Goal: Task Accomplishment & Management: Manage account settings

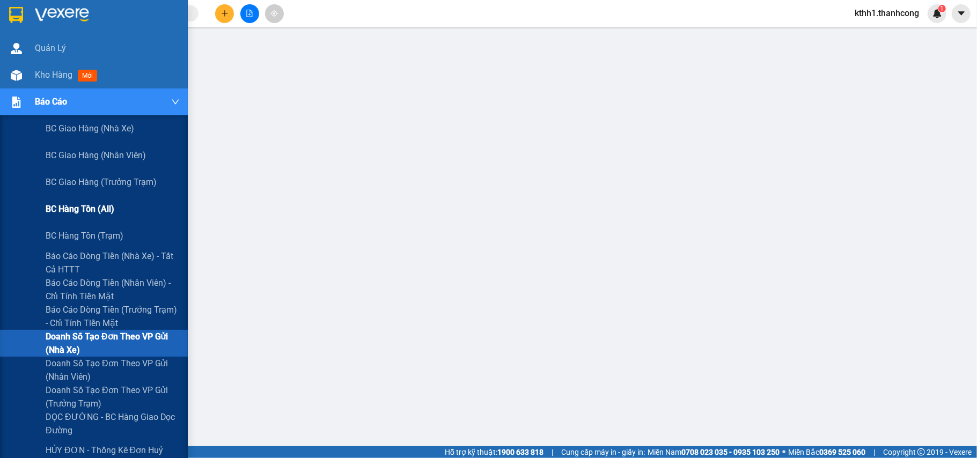
click at [97, 204] on span "BC hàng tồn (all)" at bounding box center [80, 208] width 69 height 13
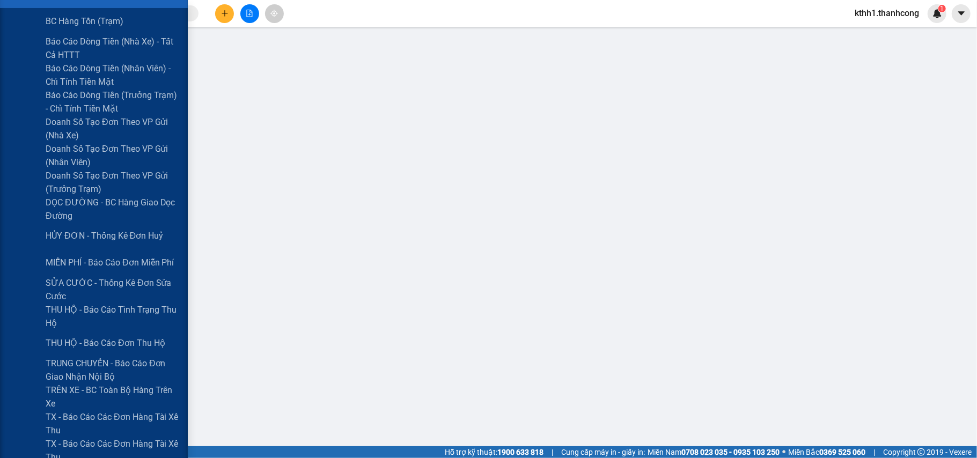
scroll to position [286, 0]
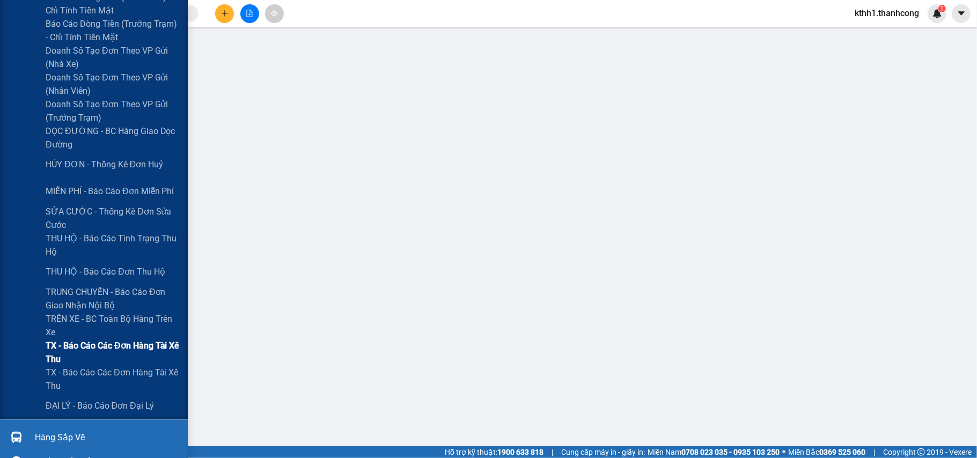
click at [140, 343] on span "TX - Báo cáo các đơn hàng tài xế thu" at bounding box center [113, 352] width 134 height 27
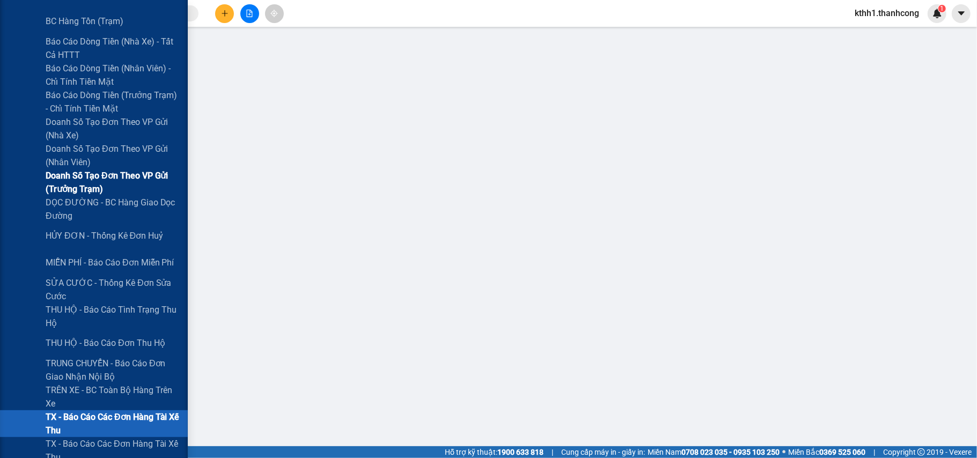
scroll to position [286, 0]
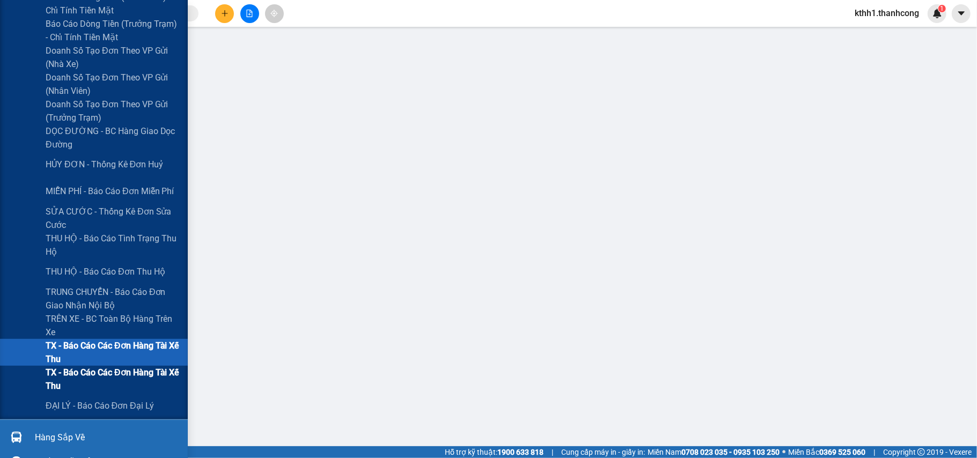
click at [121, 370] on span "TX - Báo cáo các đơn hàng tài xế thu" at bounding box center [113, 379] width 134 height 27
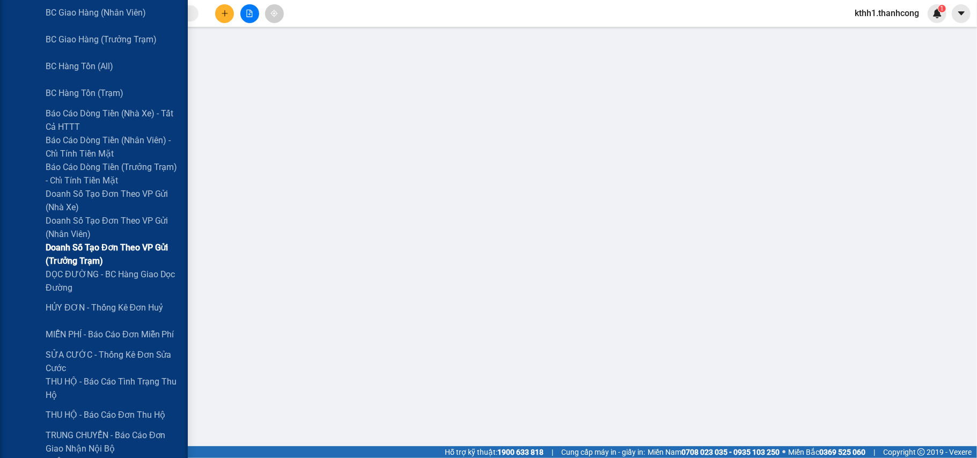
scroll to position [215, 0]
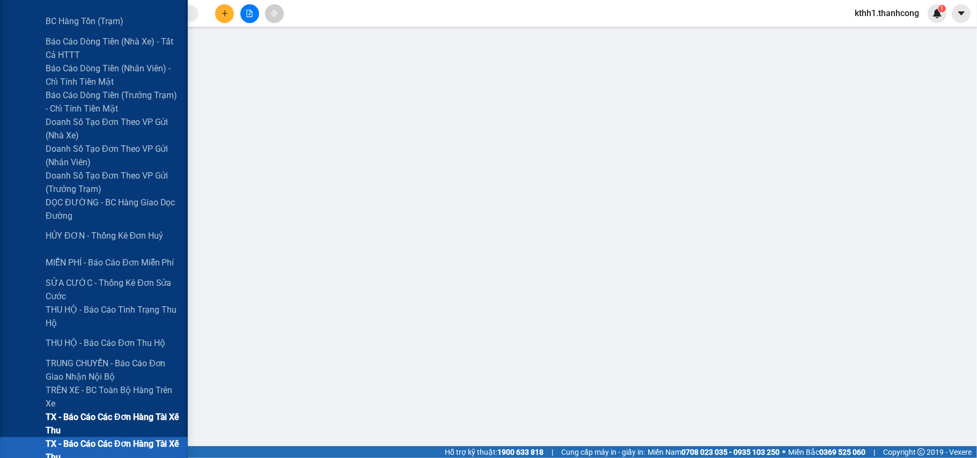
click at [123, 416] on span "TX - Báo cáo các đơn hàng tài xế thu" at bounding box center [113, 423] width 134 height 27
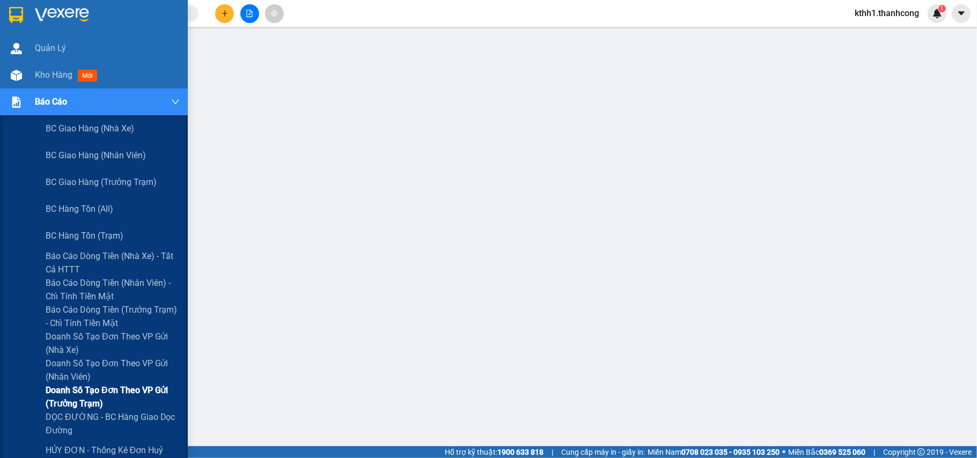
scroll to position [71, 0]
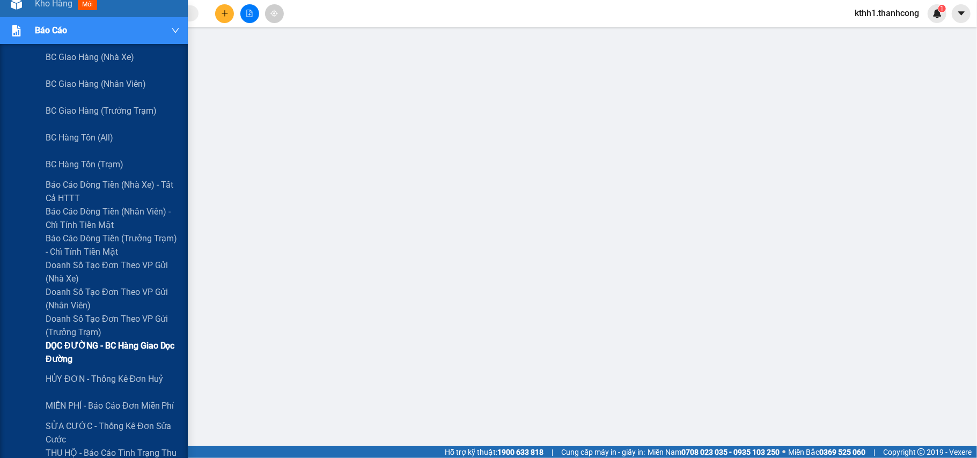
click at [127, 344] on span "DỌC ĐƯỜNG - BC hàng giao dọc đường" at bounding box center [113, 352] width 134 height 27
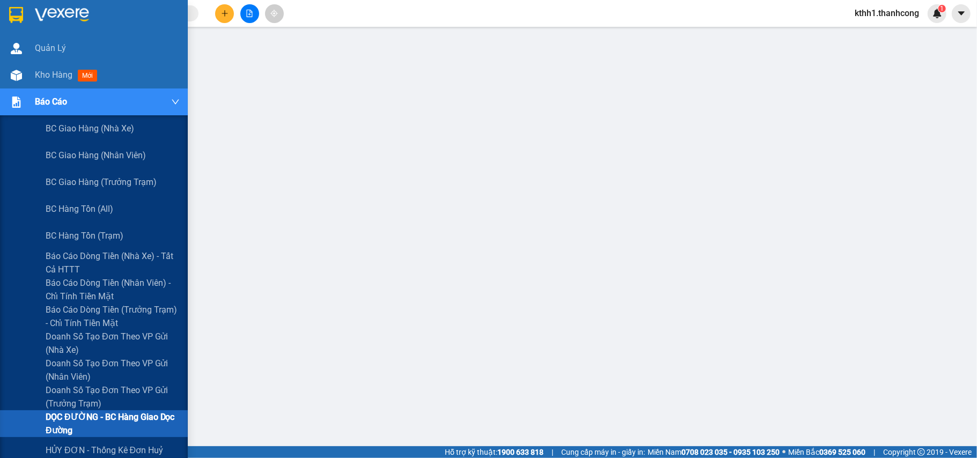
click at [161, 101] on div "Báo cáo" at bounding box center [107, 102] width 145 height 27
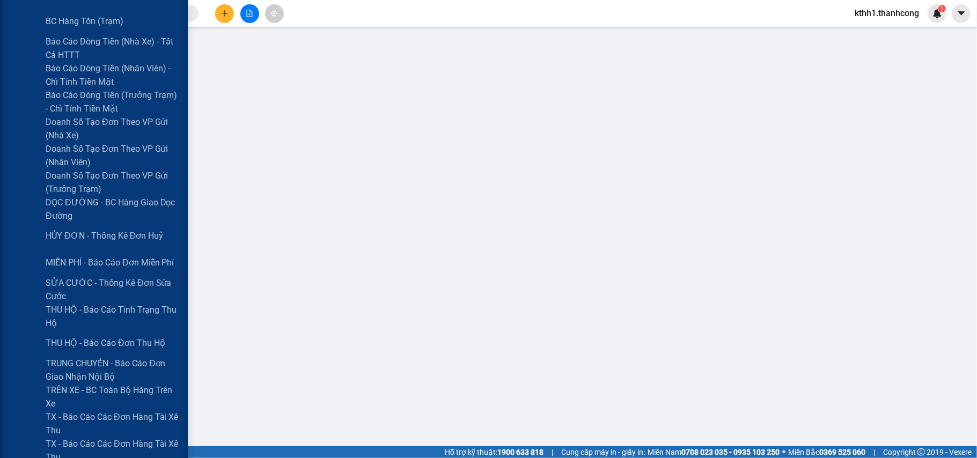
scroll to position [286, 0]
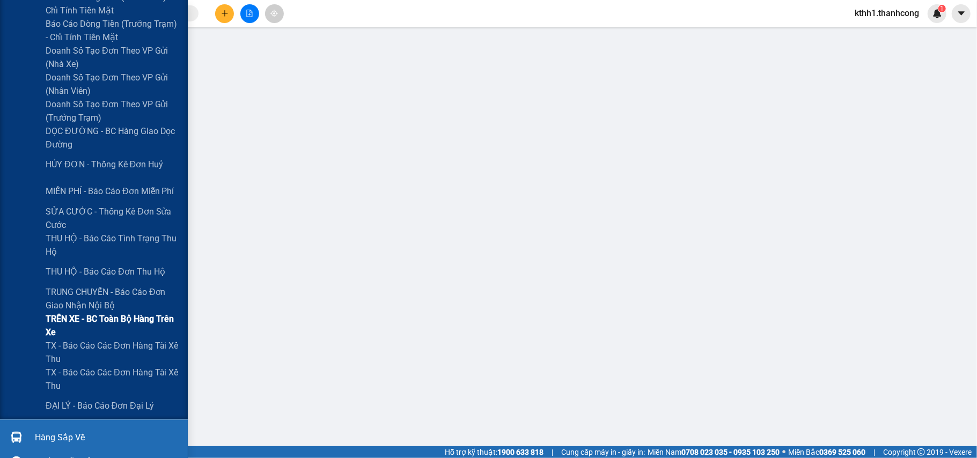
click at [105, 322] on span "TRÊN XE - BC toàn bộ hàng trên xe" at bounding box center [113, 325] width 134 height 27
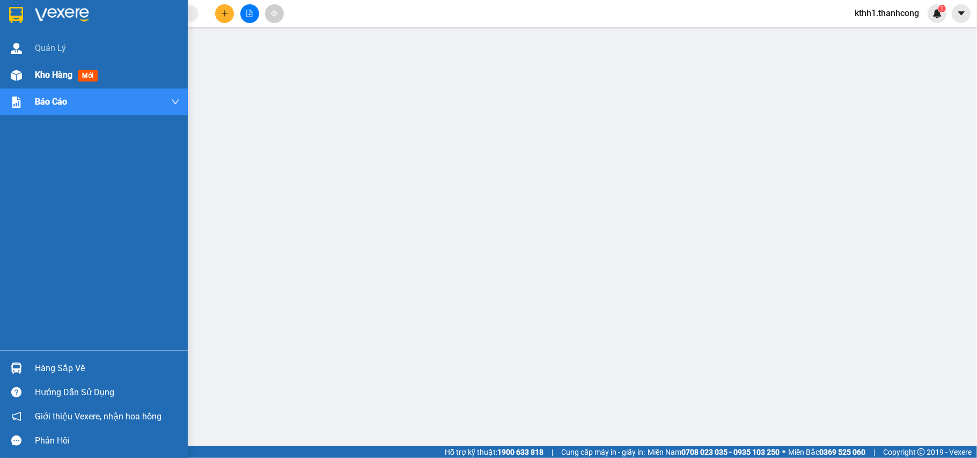
drag, startPoint x: 52, startPoint y: 71, endPoint x: 64, endPoint y: 71, distance: 12.9
click at [53, 71] on span "Kho hàng" at bounding box center [54, 75] width 38 height 10
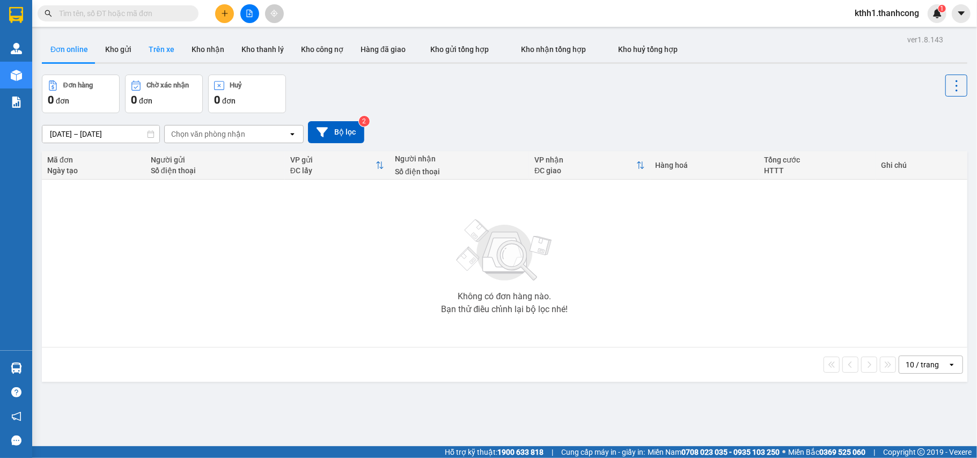
click at [163, 45] on button "Trên xe" at bounding box center [161, 49] width 43 height 26
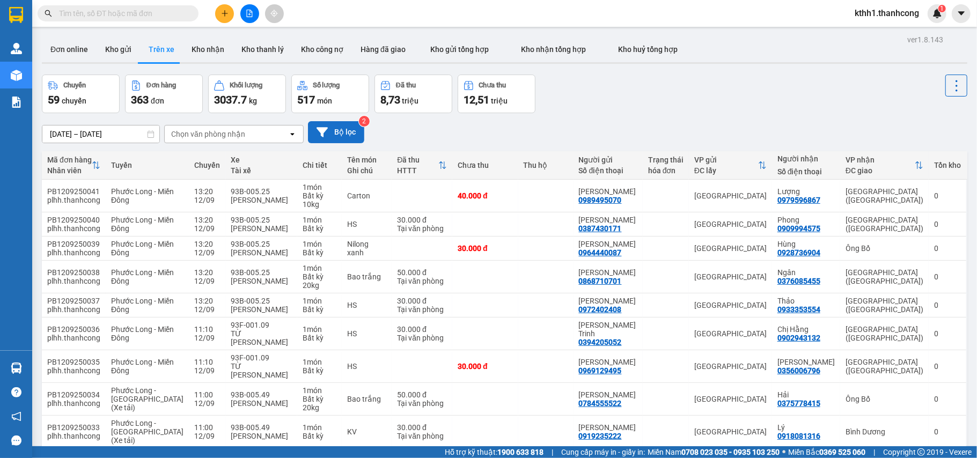
click at [353, 134] on button "Bộ lọc" at bounding box center [336, 132] width 56 height 22
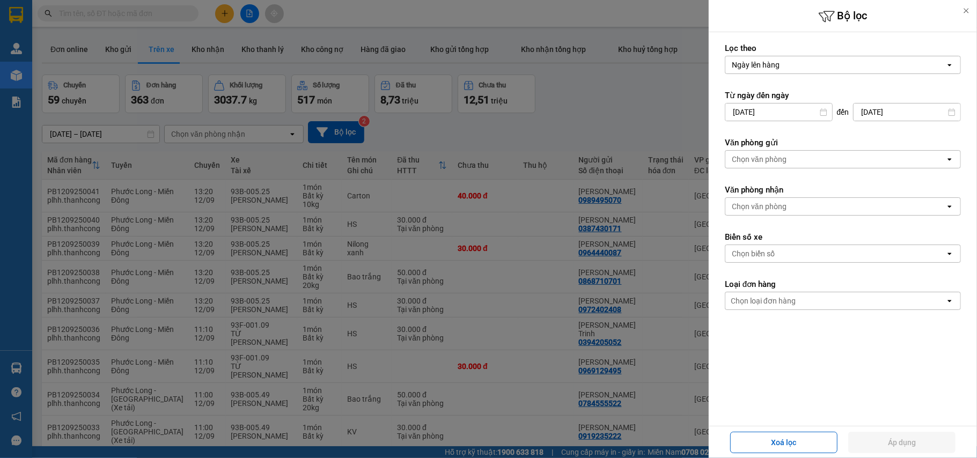
click at [807, 157] on div "Chọn văn phòng" at bounding box center [835, 159] width 220 height 17
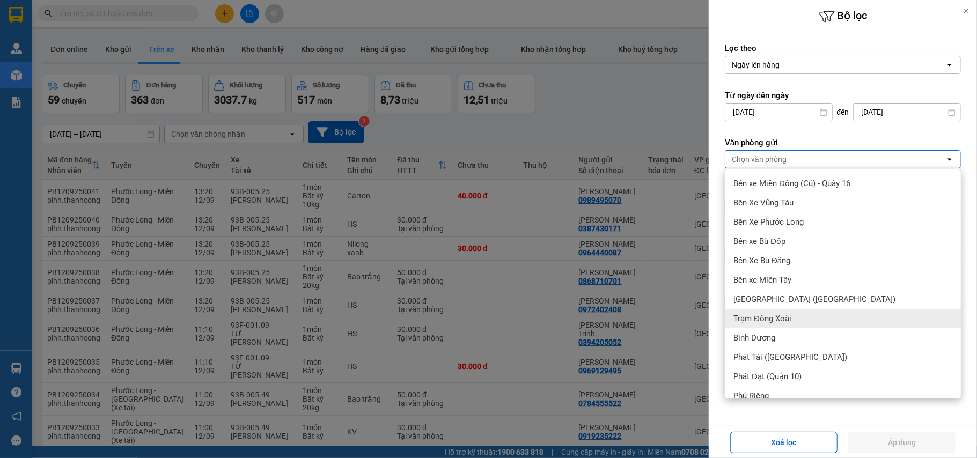
click at [778, 320] on span "Trạm Đồng Xoài" at bounding box center [763, 318] width 58 height 11
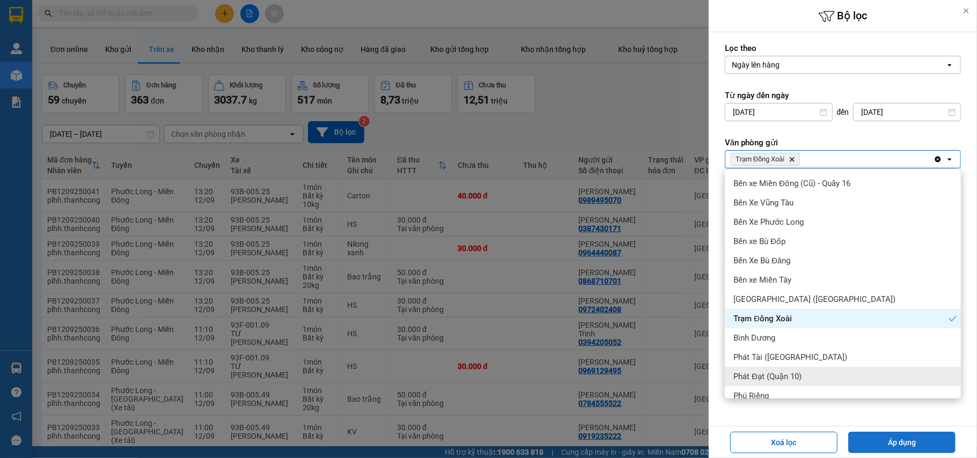
click at [904, 441] on button "Áp dụng" at bounding box center [901, 442] width 107 height 21
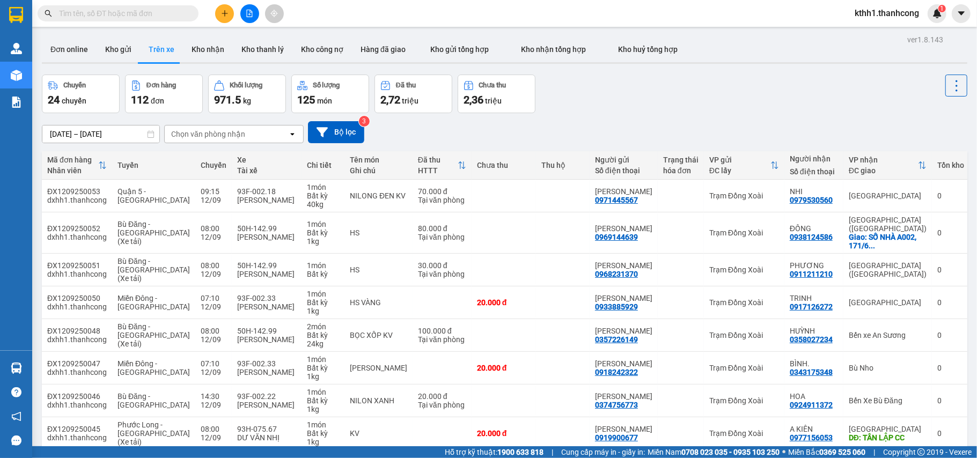
click at [644, 102] on div "Chuyến 24 chuyến Đơn hàng 112 đơn Khối lượng 971.5 kg Số lượng 125 món Đã thu 2…" at bounding box center [505, 94] width 926 height 39
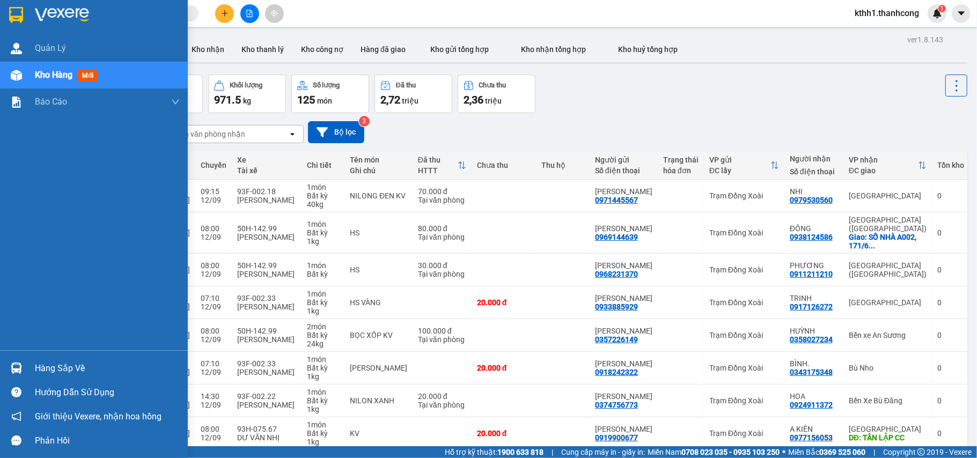
click at [74, 362] on div "Hàng sắp về" at bounding box center [107, 369] width 145 height 16
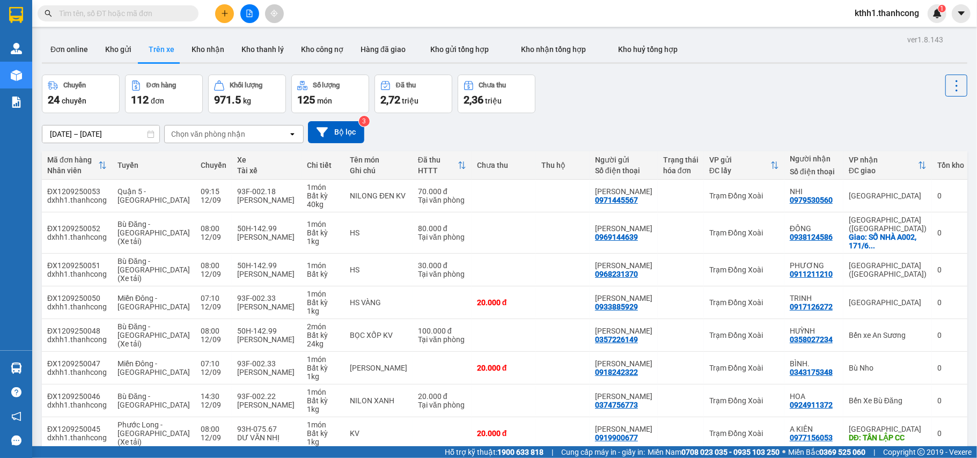
click at [632, 100] on section "Kết quả tìm kiếm ( 0 ) Bộ lọc No Data kthh1.thanhcong 1 Quản Lý Kho hàng mới Bá…" at bounding box center [488, 229] width 977 height 458
click at [654, 99] on div "Chuyến 24 chuyến Đơn hàng 112 đơn Khối lượng 971.5 kg Số lượng 125 món Đã thu 2…" at bounding box center [505, 94] width 926 height 39
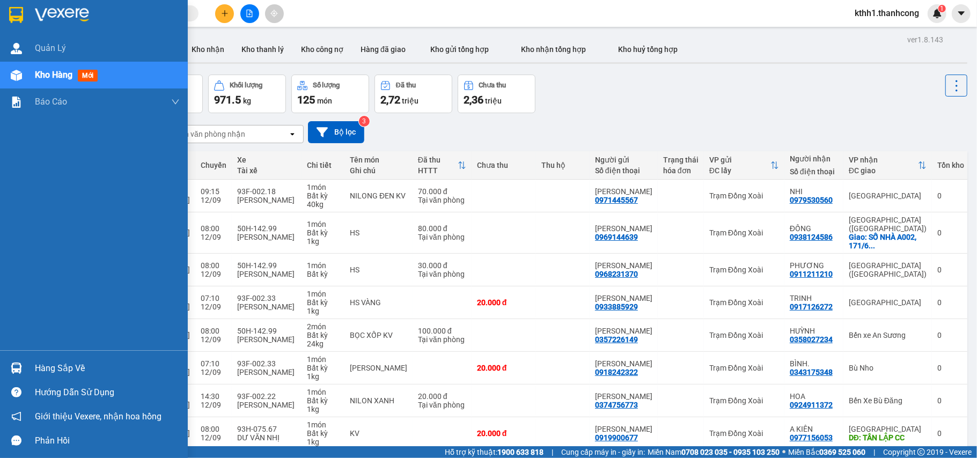
click at [48, 368] on div "Hàng sắp về" at bounding box center [107, 369] width 145 height 16
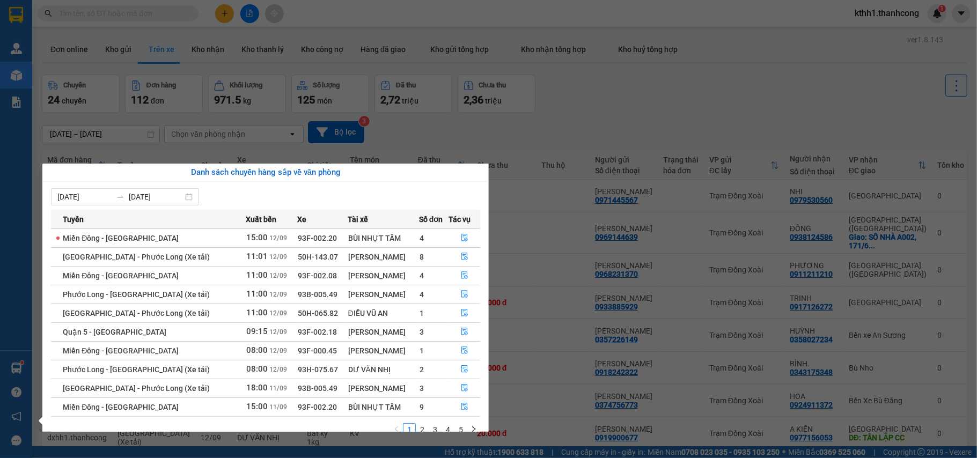
scroll to position [19, 0]
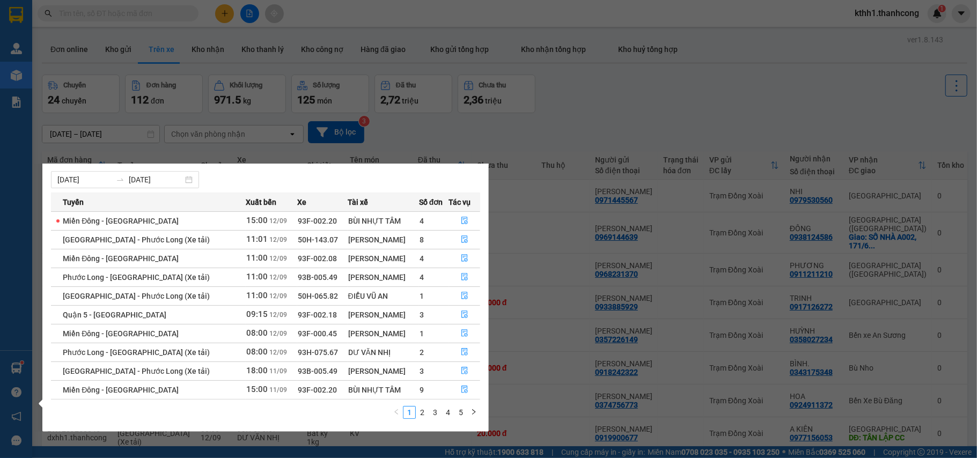
click at [298, 222] on span "93F-002.20" at bounding box center [317, 221] width 39 height 9
click at [298, 219] on span "93F-002.20" at bounding box center [317, 221] width 39 height 9
click at [297, 269] on td "93B-005.49" at bounding box center [322, 277] width 50 height 19
drag, startPoint x: 236, startPoint y: 282, endPoint x: 272, endPoint y: 297, distance: 38.5
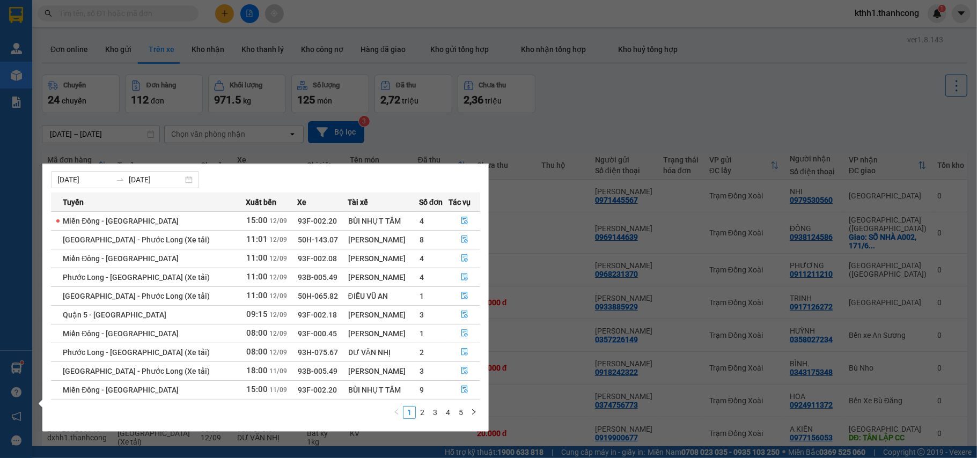
click at [246, 282] on td "11:00 12/09" at bounding box center [271, 277] width 51 height 19
click at [297, 325] on td "93F-000.45" at bounding box center [322, 333] width 50 height 19
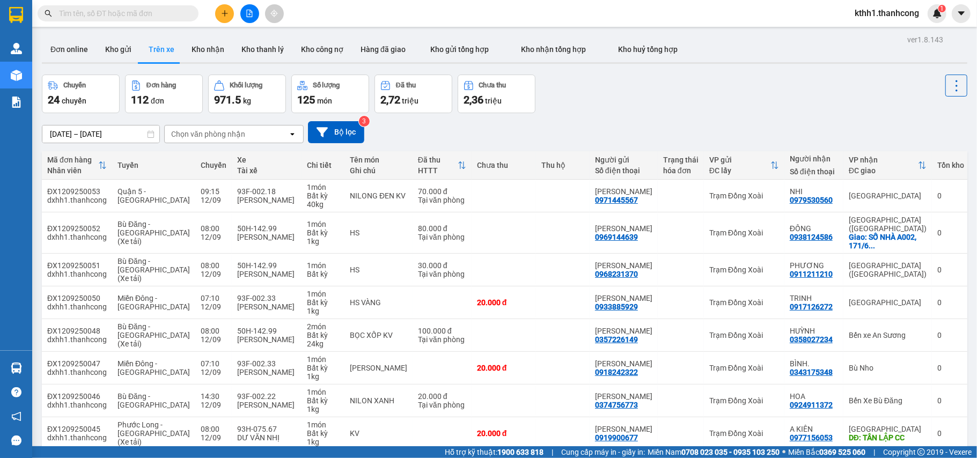
click at [626, 97] on section "Kết quả tìm kiếm ( 0 ) Bộ lọc No Data kthh1.thanhcong 1 Quản Lý Kho hàng mới Bá…" at bounding box center [488, 229] width 977 height 458
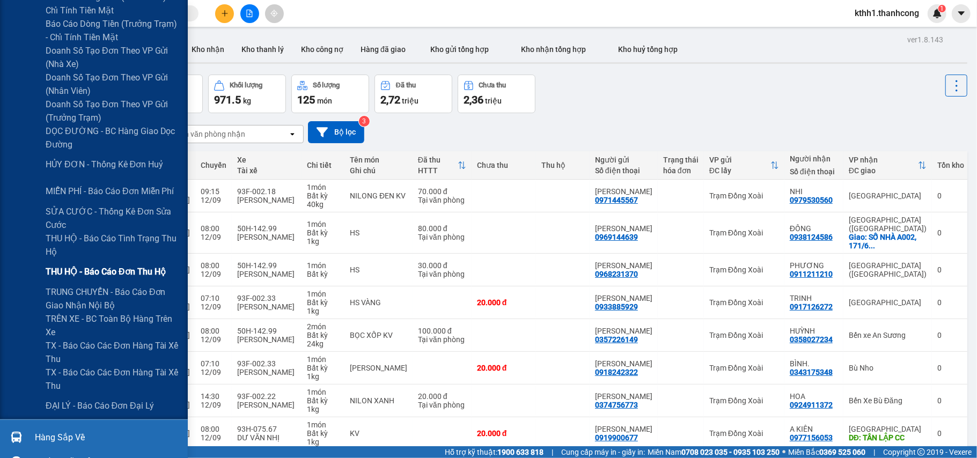
scroll to position [355, 0]
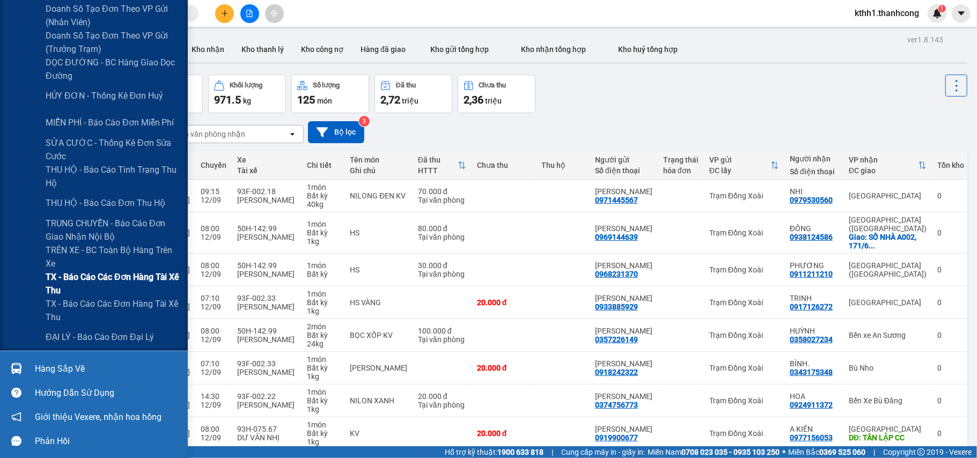
click at [129, 280] on span "TX - Báo cáo các đơn hàng tài xế thu" at bounding box center [113, 283] width 134 height 27
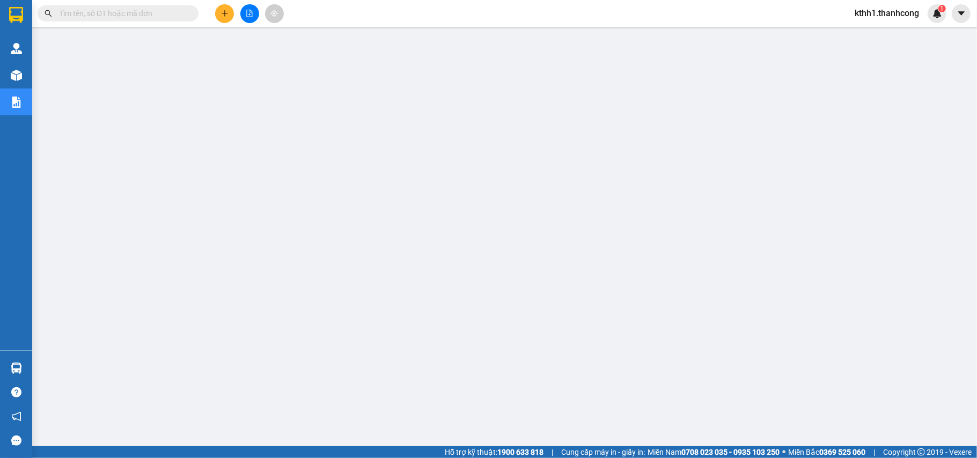
click at [869, 17] on span "kthh1.thanhcong" at bounding box center [887, 12] width 82 height 13
click at [882, 33] on span "Đăng xuất" at bounding box center [892, 33] width 60 height 12
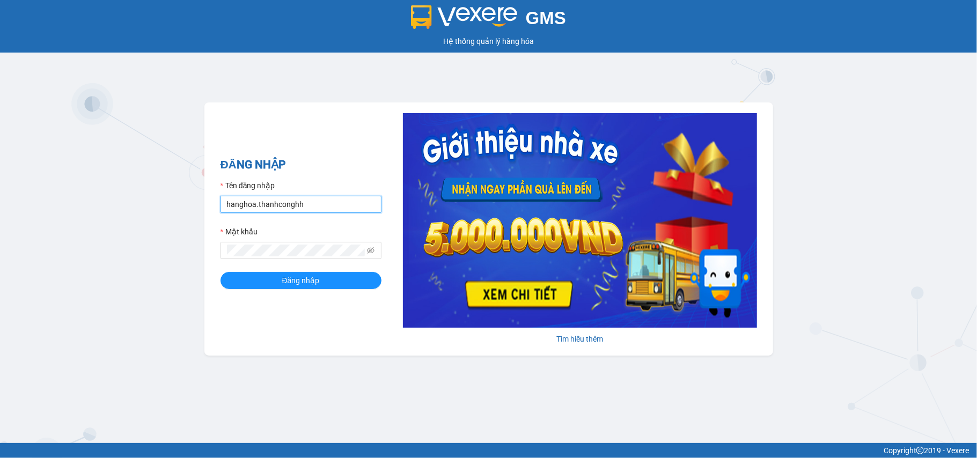
drag, startPoint x: 307, startPoint y: 207, endPoint x: 132, endPoint y: 211, distance: 175.5
click at [132, 211] on div "GMS Hệ thống quản lý hàng hóa ĐĂNG NHẬP Tên đăng nhập hanghoa.thanhconghh Mật k…" at bounding box center [488, 221] width 977 height 443
type input "dxhh.thanhcong"
click at [194, 245] on div "GMS Hệ thống quản lý hàng hóa ĐĂNG NHẬP Tên đăng nhập dxhh.thanhcong Mật khẩu Đ…" at bounding box center [488, 221] width 977 height 443
click at [221, 272] on button "Đăng nhập" at bounding box center [301, 280] width 161 height 17
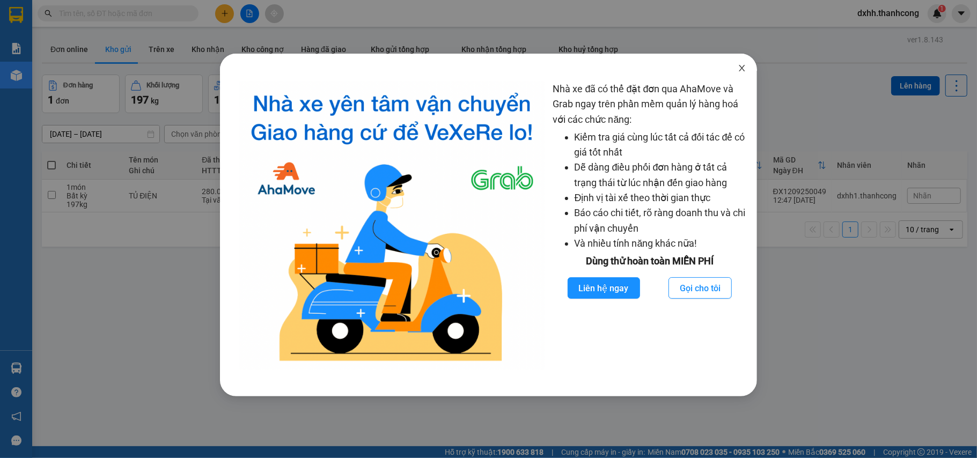
click at [746, 71] on icon "close" at bounding box center [742, 68] width 9 height 9
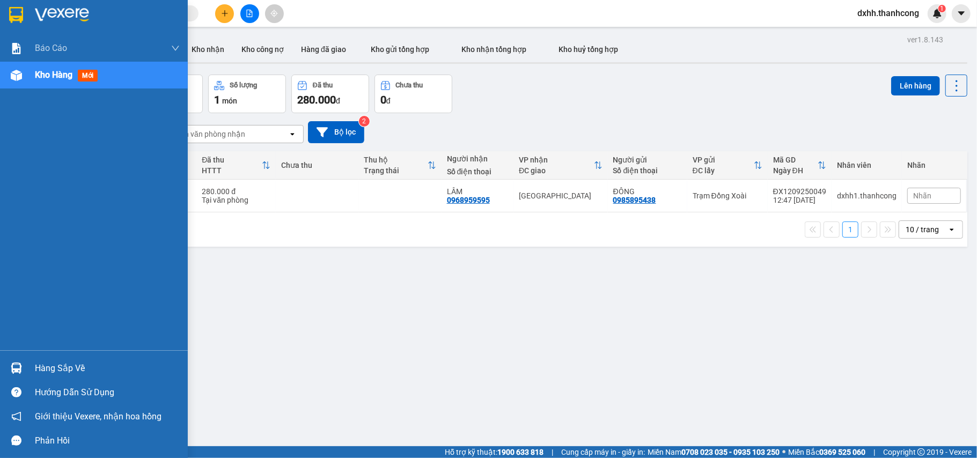
click at [136, 76] on div "Kho hàng mới" at bounding box center [107, 75] width 145 height 27
click at [54, 74] on span "Kho hàng" at bounding box center [54, 75] width 38 height 10
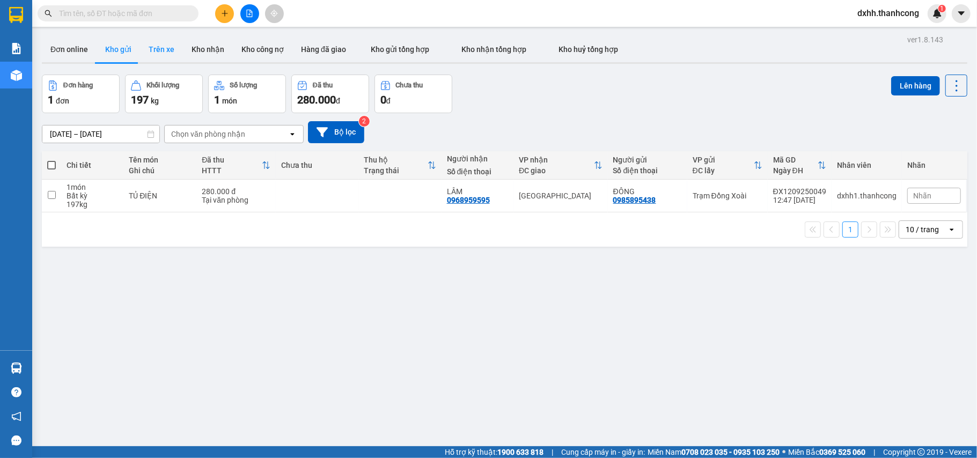
click at [159, 49] on button "Trên xe" at bounding box center [161, 49] width 43 height 26
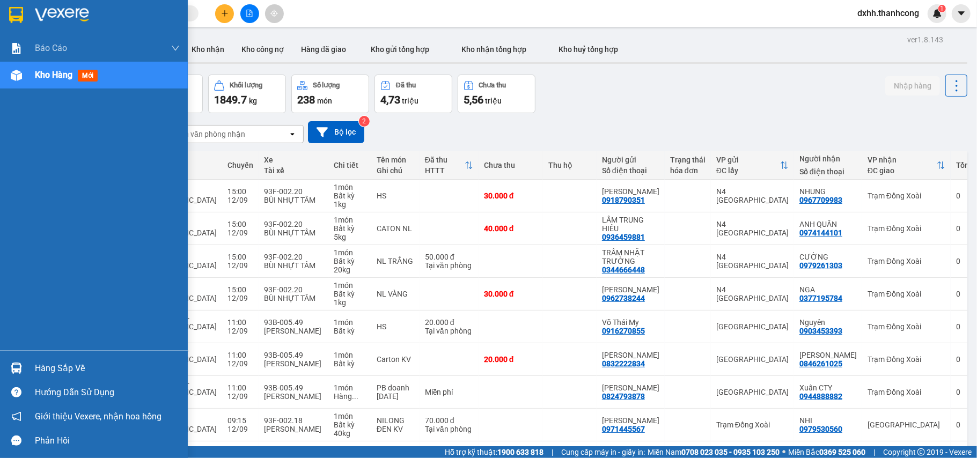
click at [59, 367] on div "Hàng sắp về" at bounding box center [107, 369] width 145 height 16
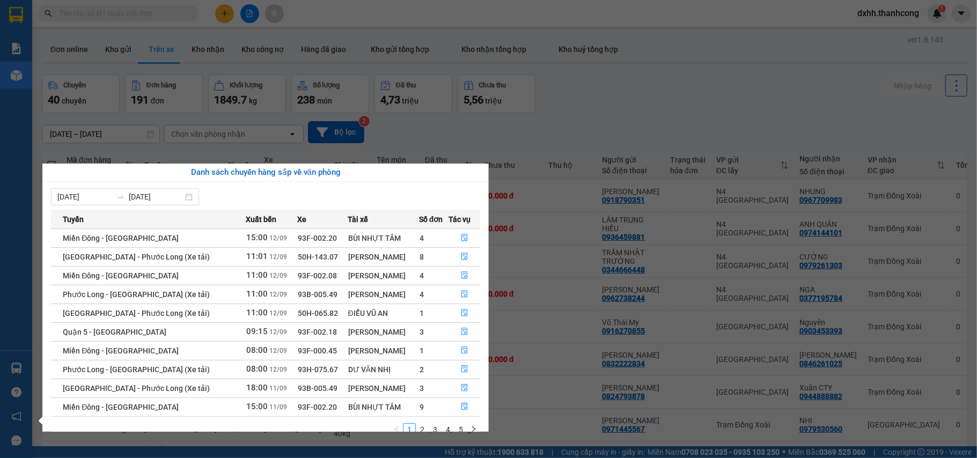
click at [298, 241] on span "93F-002.20" at bounding box center [317, 238] width 39 height 9
click at [298, 258] on span "50H-143.07" at bounding box center [318, 257] width 40 height 9
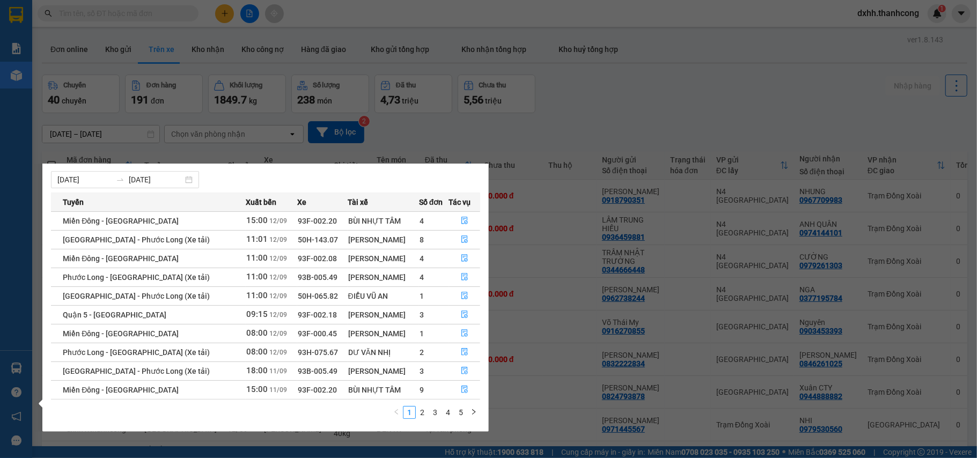
click at [298, 329] on span "93F-000.45" at bounding box center [317, 333] width 39 height 9
click at [156, 175] on input "12/09/2025" at bounding box center [156, 180] width 54 height 12
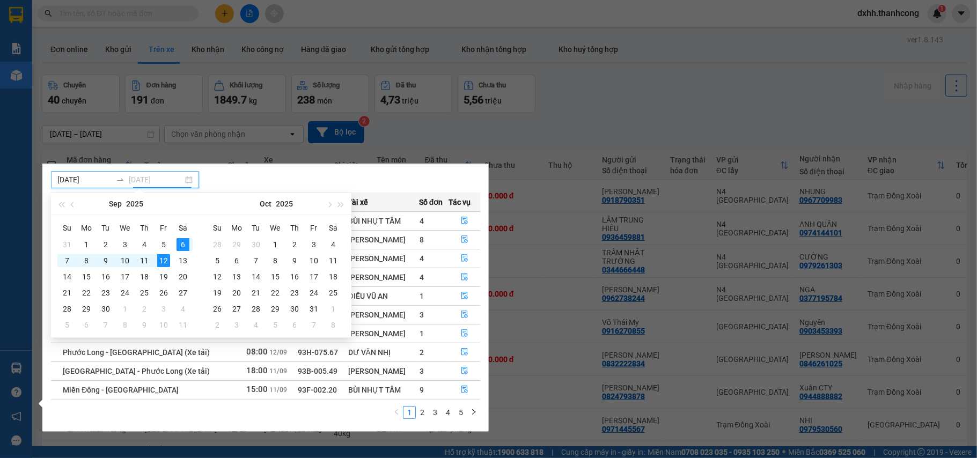
type input "12/09/2025"
click at [165, 255] on div "12" at bounding box center [163, 260] width 13 height 13
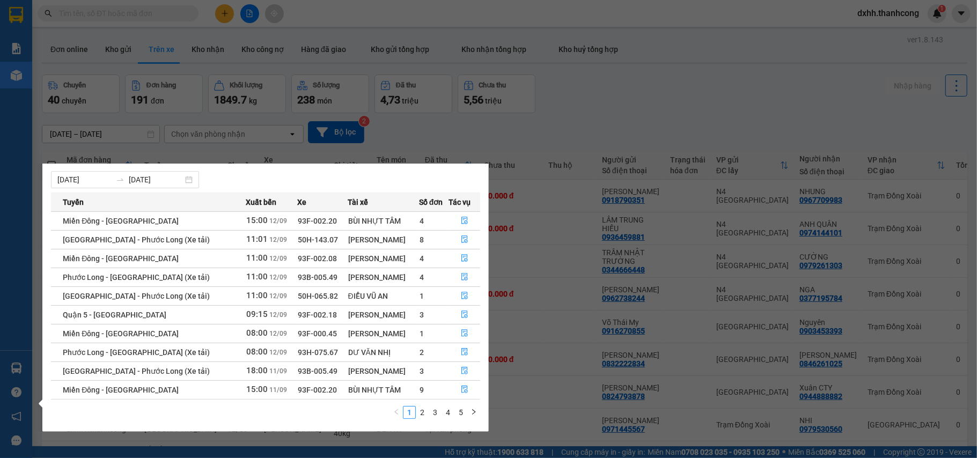
click at [298, 219] on span "93F-002.20" at bounding box center [317, 221] width 39 height 9
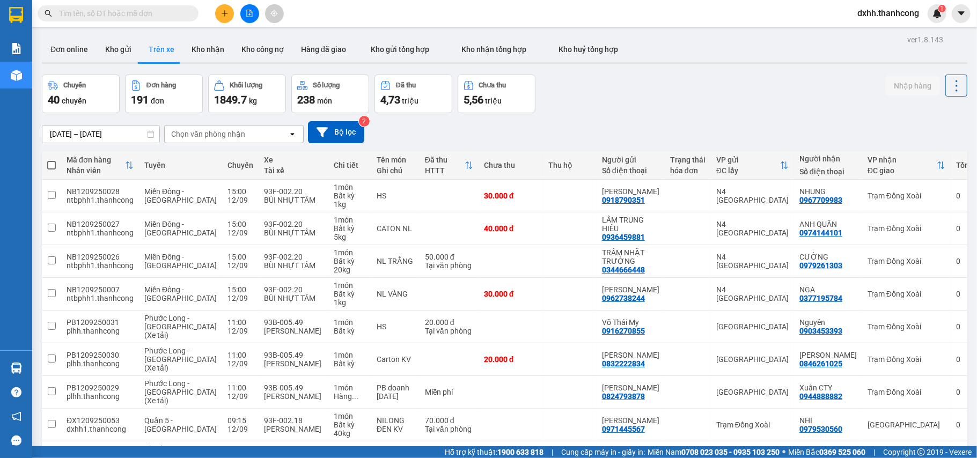
click at [598, 116] on section "Kết quả tìm kiếm ( 0 ) Bộ lọc No Data dxhh.thanhcong 1 Báo cáo BC giao hàng (nh…" at bounding box center [488, 229] width 977 height 458
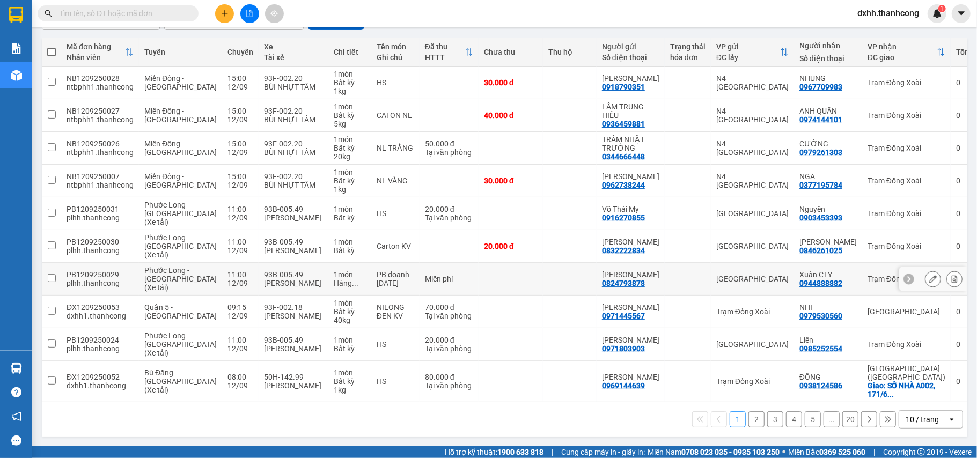
scroll to position [0, 0]
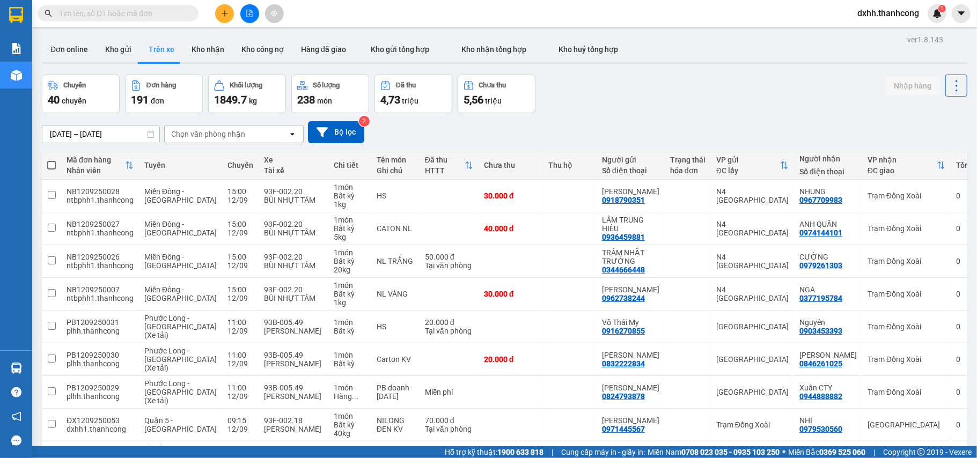
click at [286, 135] on div "Chọn văn phòng nhận" at bounding box center [226, 134] width 123 height 17
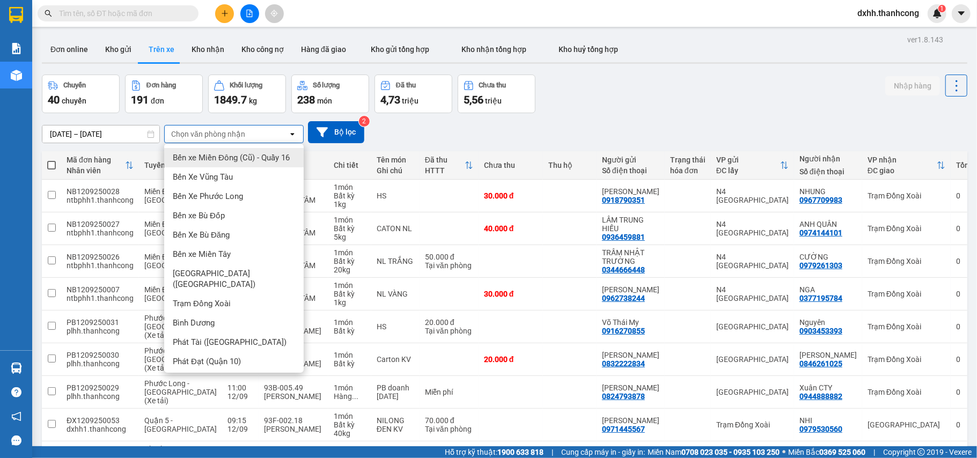
click at [735, 88] on div "Chuyến 40 chuyến Đơn hàng 191 đơn Khối lượng 1849.7 kg Số lượng 238 món Đã thu …" at bounding box center [505, 94] width 926 height 39
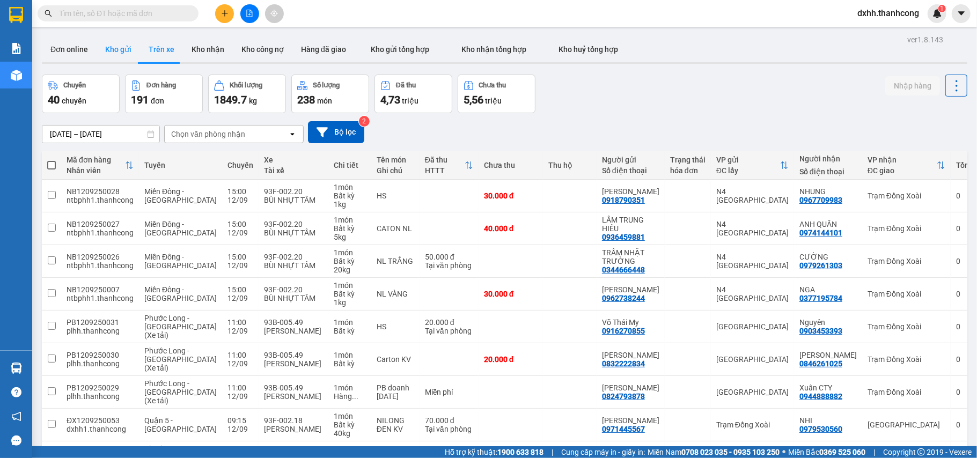
click at [114, 50] on button "Kho gửi" at bounding box center [118, 49] width 43 height 26
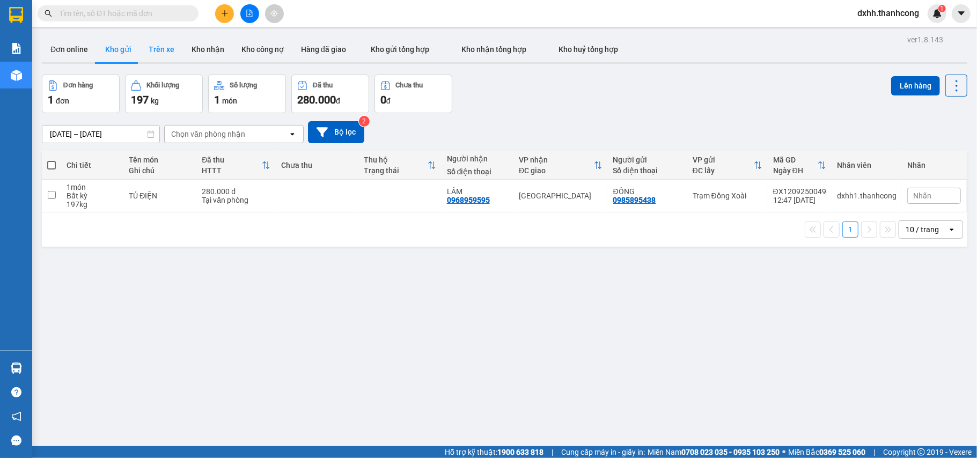
click at [170, 46] on button "Trên xe" at bounding box center [161, 49] width 43 height 26
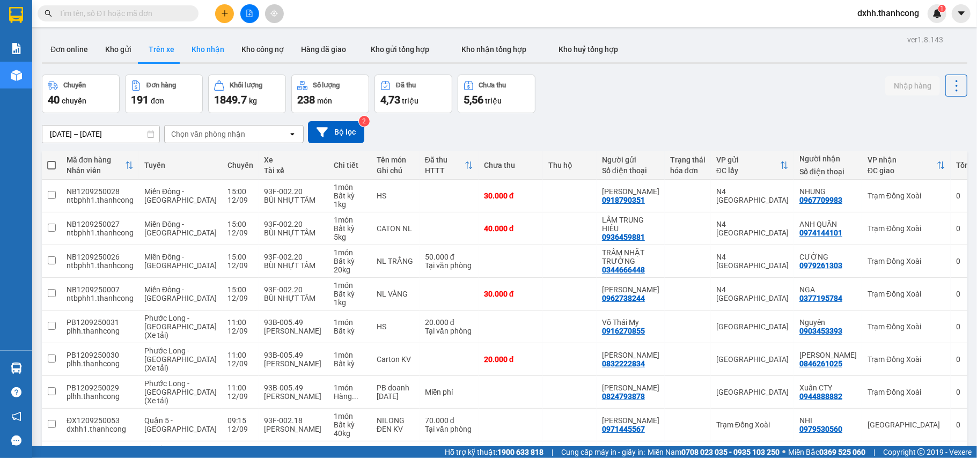
click at [207, 50] on button "Kho nhận" at bounding box center [208, 49] width 50 height 26
type input "[DATE] – [DATE]"
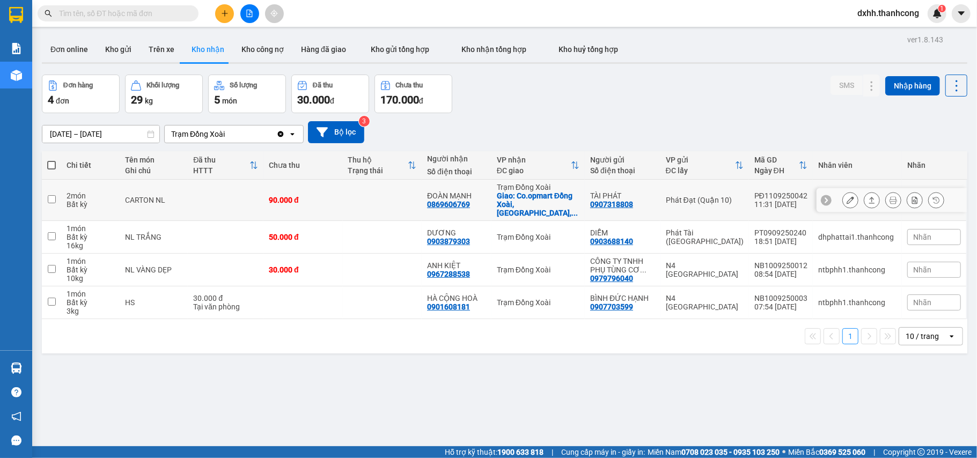
click at [52, 195] on input "checkbox" at bounding box center [52, 199] width 8 height 8
checkbox input "true"
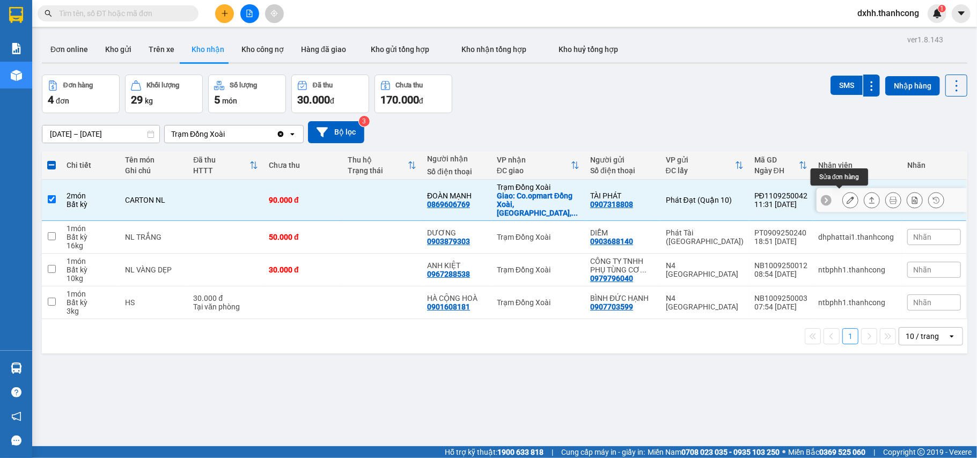
click at [847, 196] on icon at bounding box center [851, 200] width 8 height 8
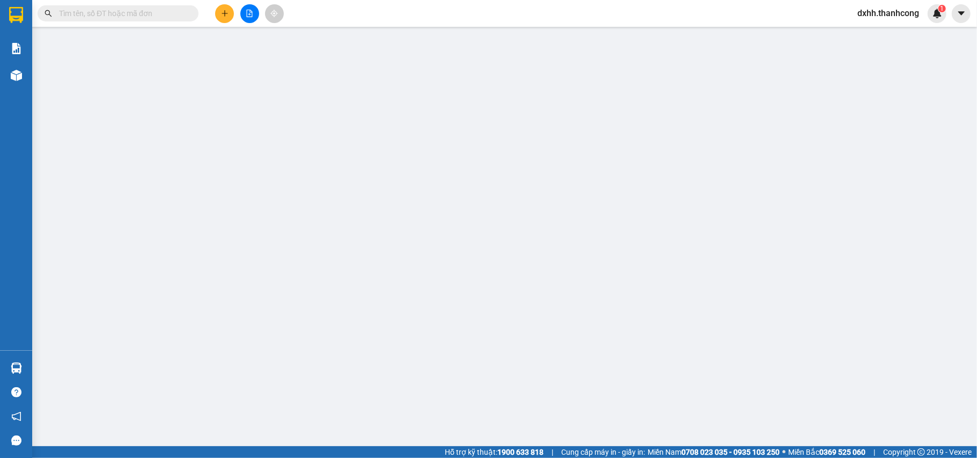
type input "0869606769"
type input "ĐOÀN MẠNH"
checkbox input "true"
type input "Co.opmart Đồng Xoài, [PERSON_NAME][GEOGRAPHIC_DATA], [PERSON_NAME], [GEOGRAPHIC…"
type input "0907318808"
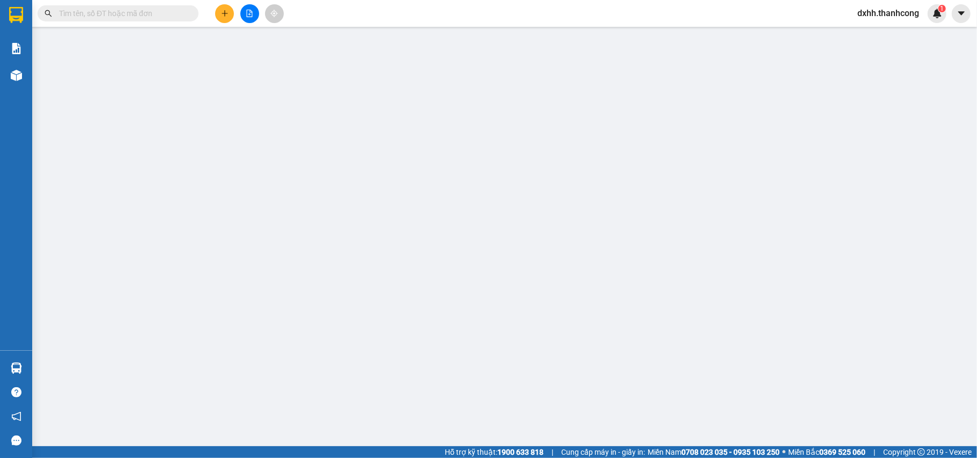
type input "TÀI PHÁT"
type input "90.000"
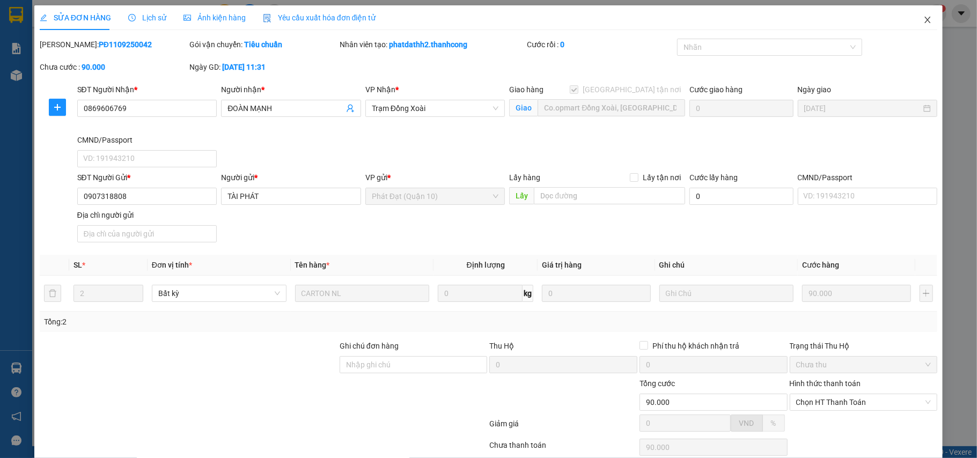
click at [920, 25] on span "Close" at bounding box center [928, 20] width 30 height 30
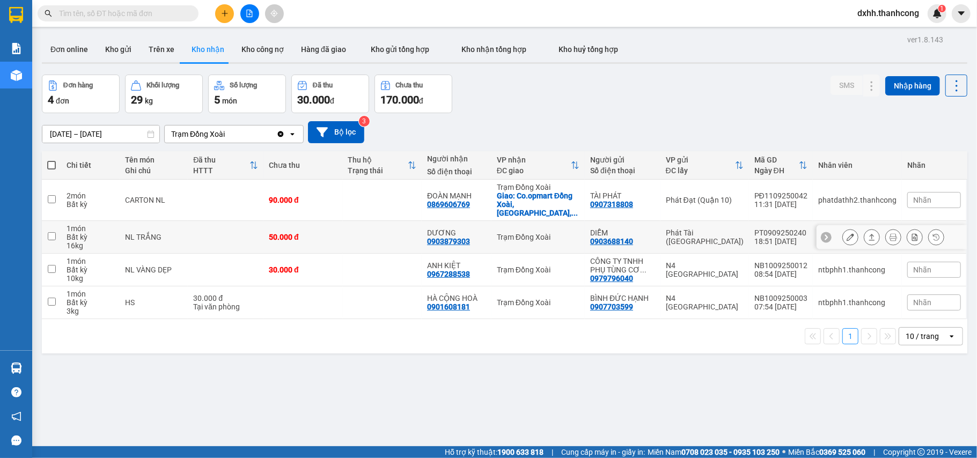
click at [50, 232] on input "checkbox" at bounding box center [52, 236] width 8 height 8
checkbox input "true"
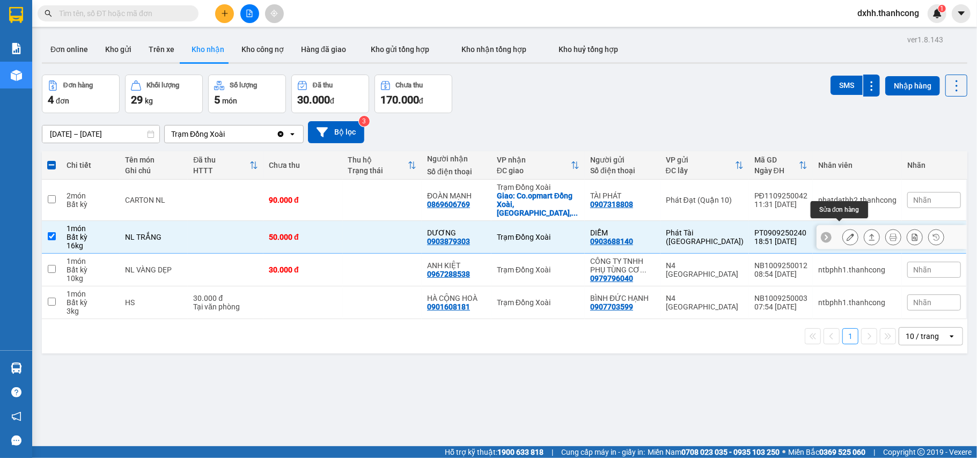
click at [847, 233] on icon at bounding box center [851, 237] width 8 height 8
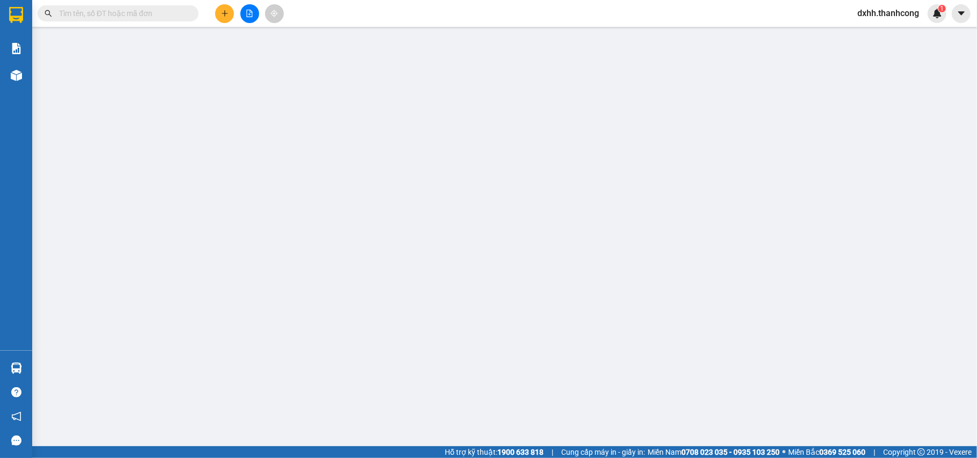
type input "0903879303"
type input "DƯƠNG"
type input "0903688140"
type input "DIỄM"
type input "LÂM CHÍ HÙNG 079077004338"
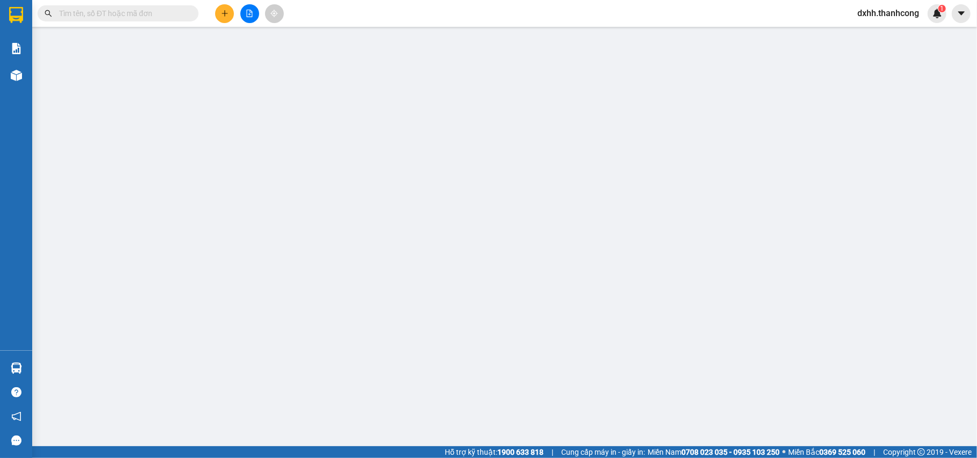
type input "87 TUY LÝ VƯƠNG PHƯỜNG 12 QUẬN 8"
type input "50.000"
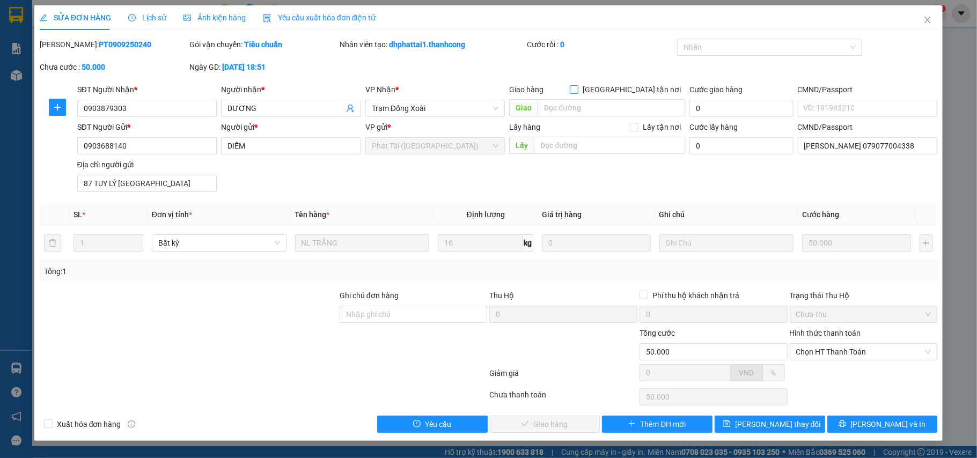
click at [577, 90] on input "Giao tận nơi" at bounding box center [574, 89] width 8 height 8
checkbox input "true"
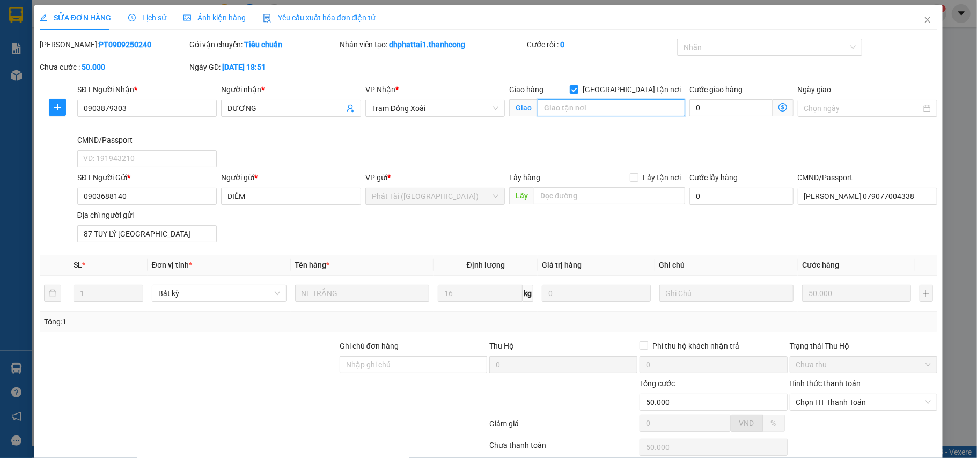
click at [612, 112] on input "search" at bounding box center [612, 107] width 148 height 17
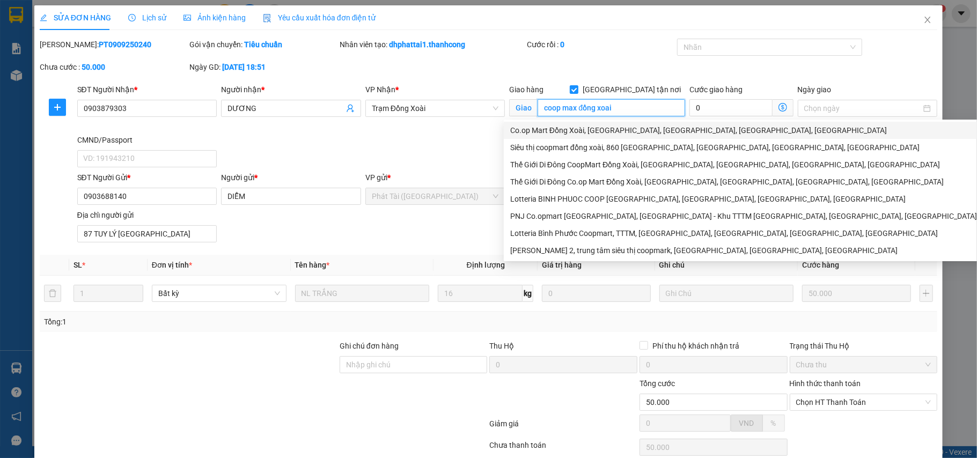
click at [606, 131] on div "Co.op Mart Đồng Xoài, Phú Riềng Đỏ, Tân Phú, Đồng Xoài, Bình Phước" at bounding box center [855, 130] width 691 height 12
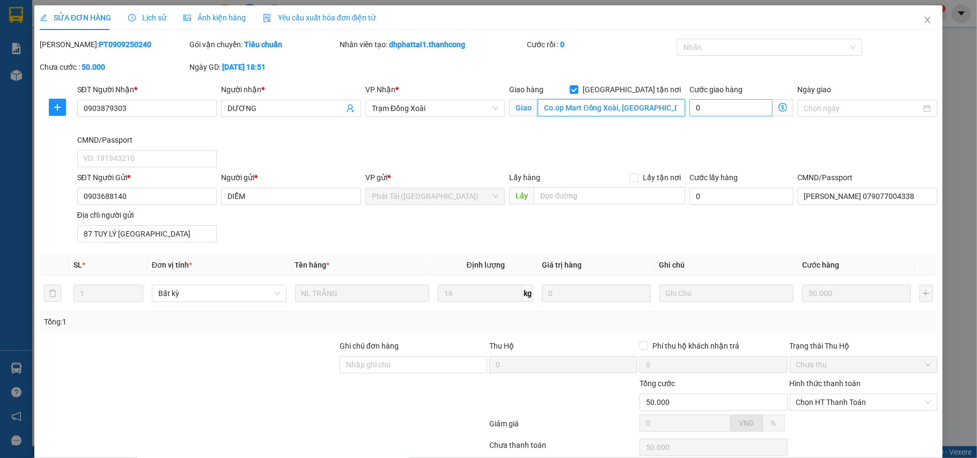
type input "Co.op Mart Đồng Xoài, Phú Riềng Đỏ, Tân Phú, Đồng Xoài, Bình Phước"
click at [721, 104] on input "0" at bounding box center [731, 107] width 83 height 17
type input "50.003"
type input "3"
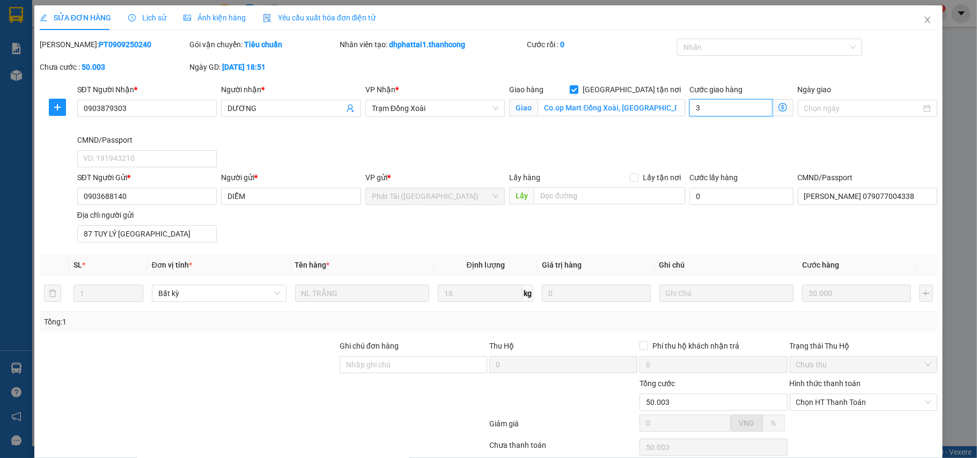
type input "50.030"
type input "30"
type input "80.000"
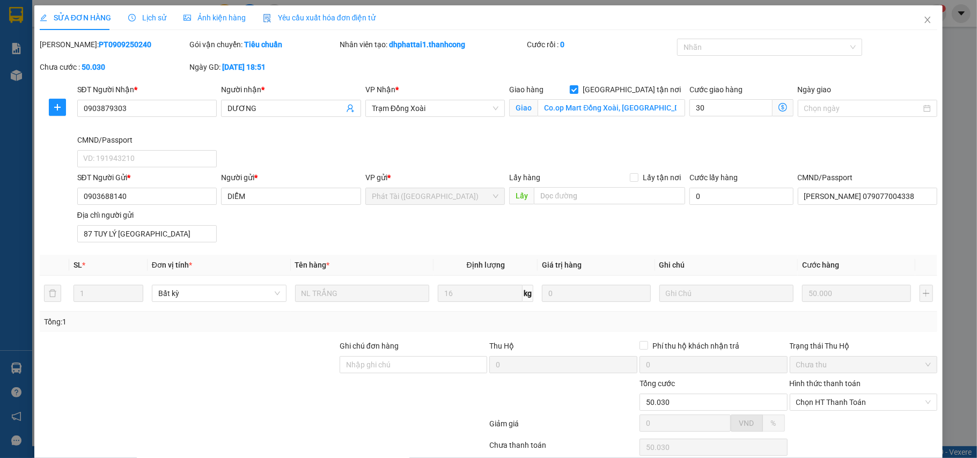
type input "30.000"
click at [739, 145] on div "SĐT Người Nhận * 0903879303 Người nhận * DƯƠNG VP Nhận * Trạm Đồng Xoài Giao hà…" at bounding box center [507, 128] width 865 height 88
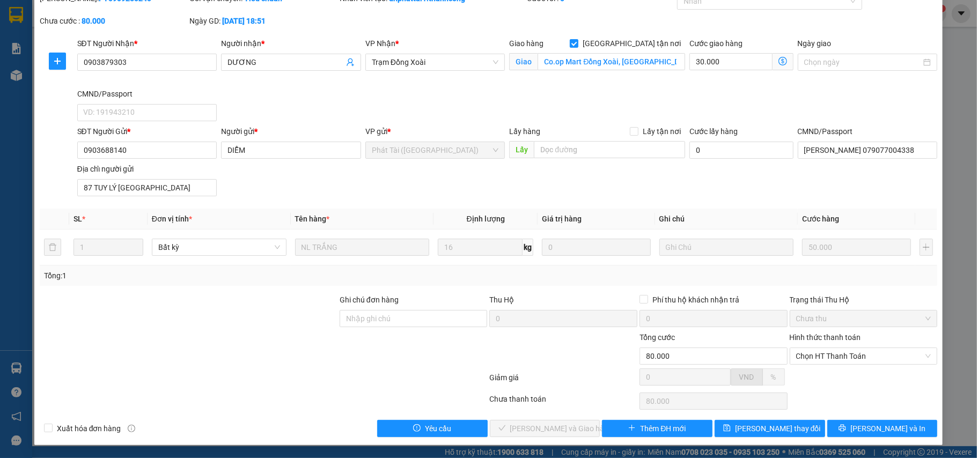
click at [921, 321] on div "Chưa thu" at bounding box center [864, 318] width 148 height 17
click at [918, 357] on div "Chọn HT Thanh Toán" at bounding box center [864, 356] width 148 height 17
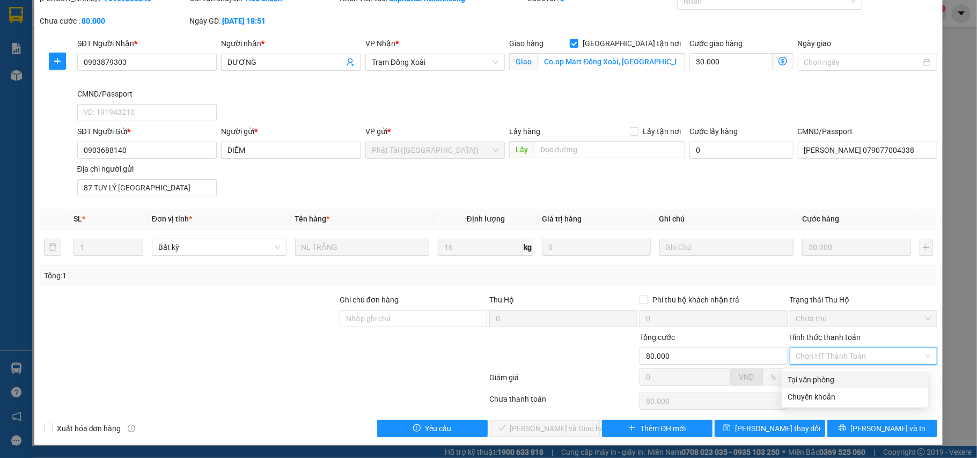
click at [829, 378] on div "Tại văn phòng" at bounding box center [855, 380] width 134 height 12
type input "0"
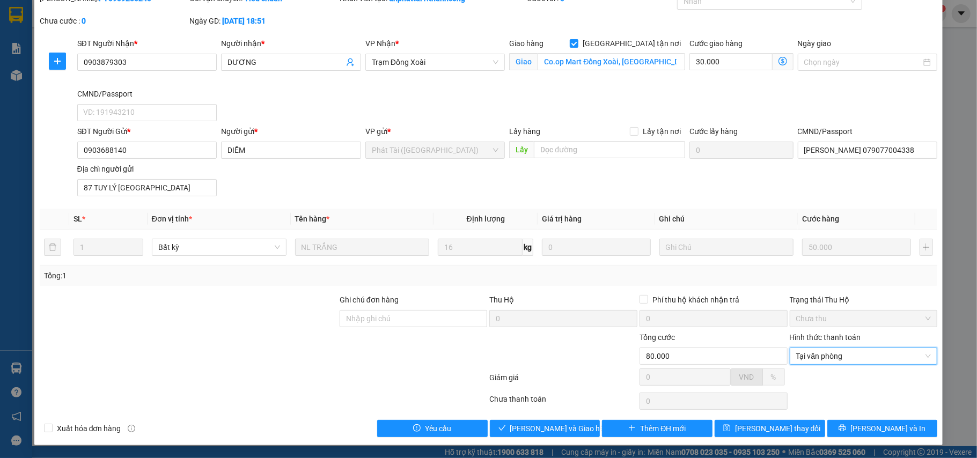
scroll to position [0, 0]
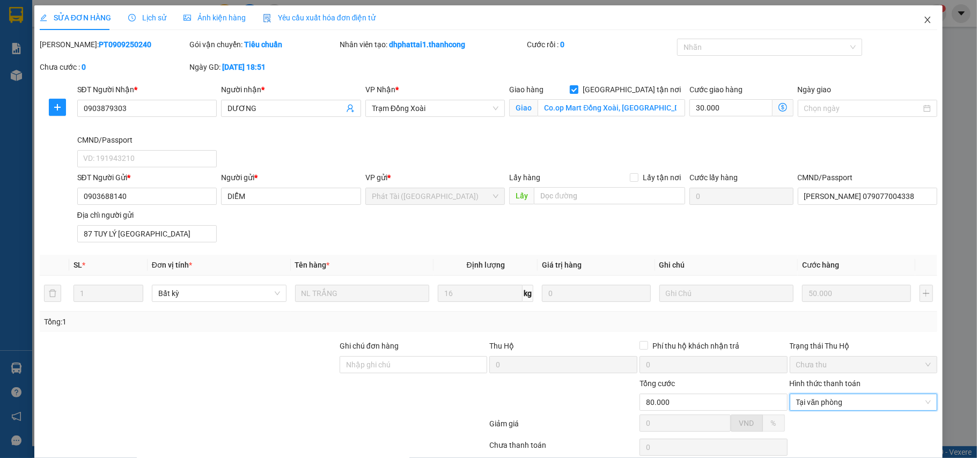
click at [925, 22] on icon "close" at bounding box center [928, 20] width 6 height 6
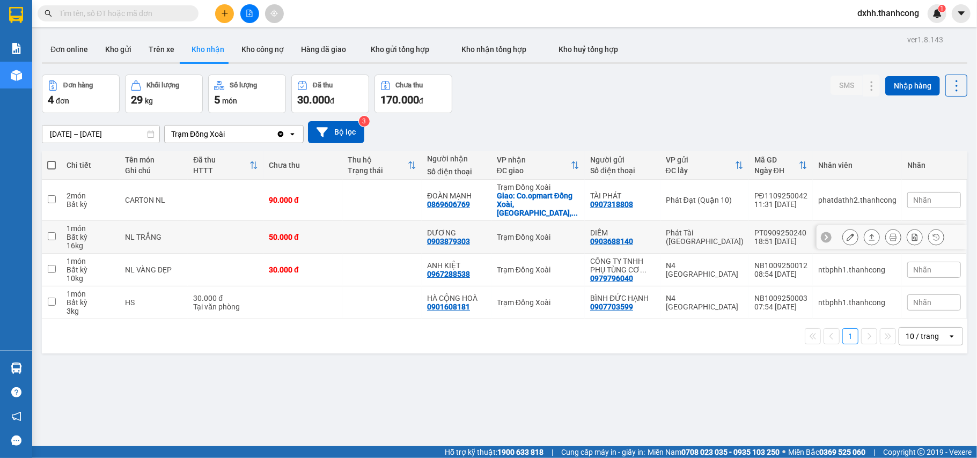
click at [54, 232] on input "checkbox" at bounding box center [52, 236] width 8 height 8
checkbox input "true"
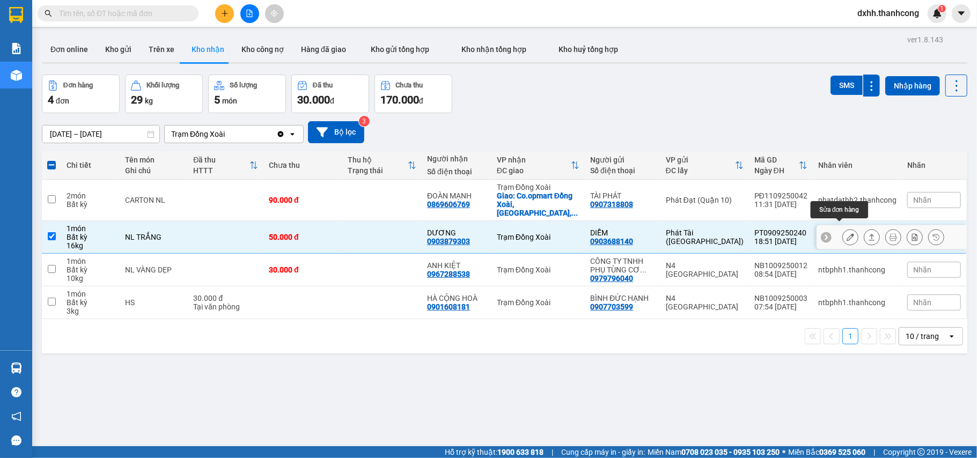
click at [847, 233] on icon at bounding box center [851, 237] width 8 height 8
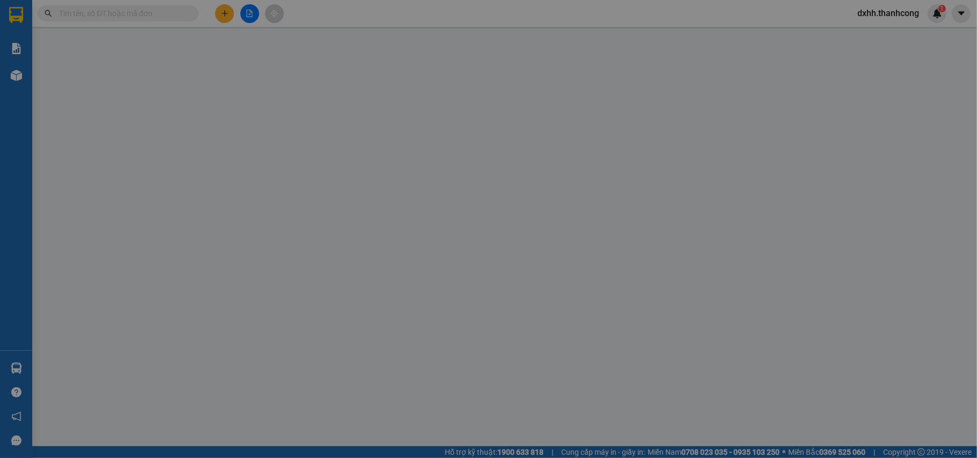
type input "0903879303"
type input "DƯƠNG"
type input "0903688140"
type input "DIỄM"
type input "LÂM CHÍ HÙNG 079077004338"
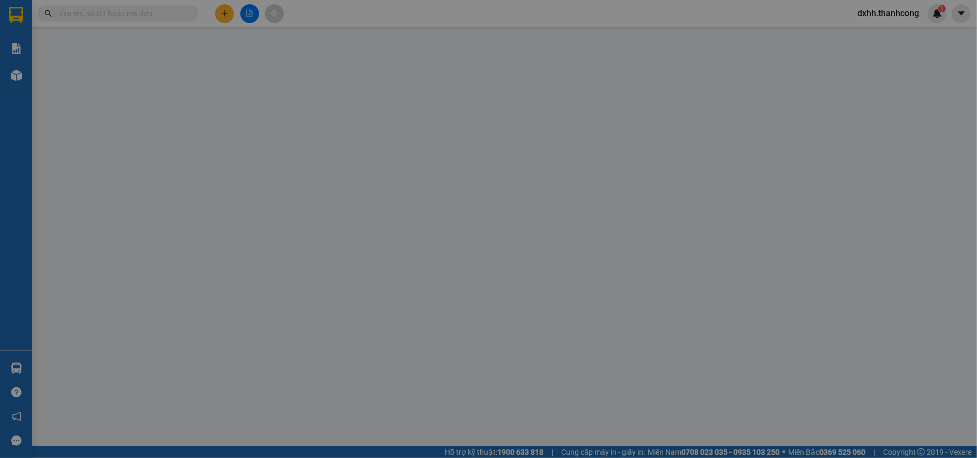
type input "87 TUY LÝ VƯƠNG PHƯỜNG 12 QUẬN 8"
type input "50.000"
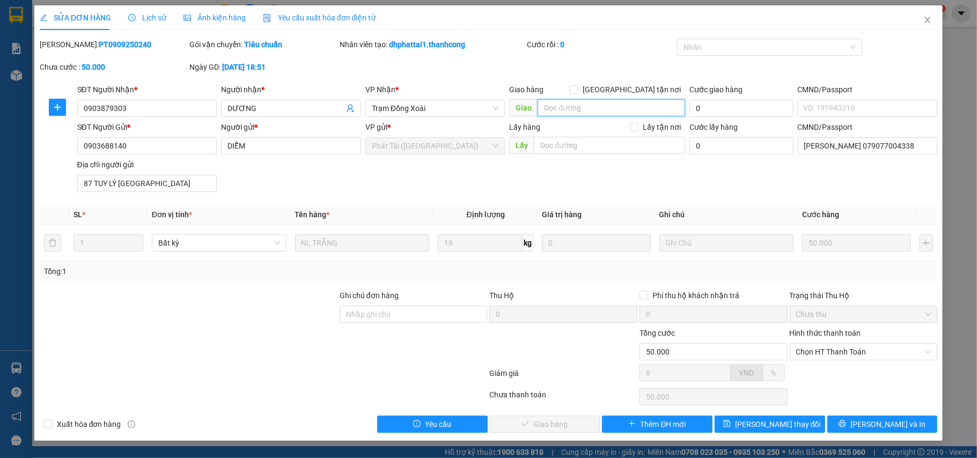
click at [604, 106] on input "search" at bounding box center [612, 107] width 148 height 17
click at [921, 22] on span "Close" at bounding box center [928, 20] width 30 height 30
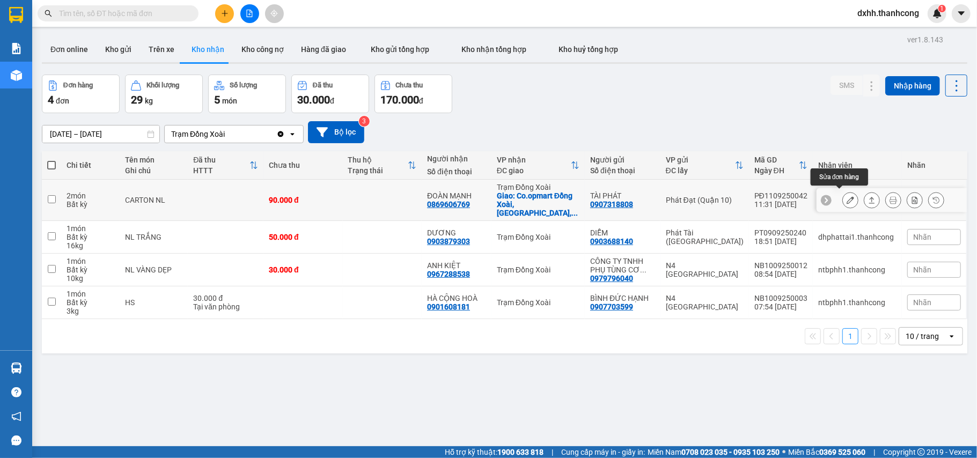
click at [847, 197] on icon at bounding box center [851, 200] width 8 height 8
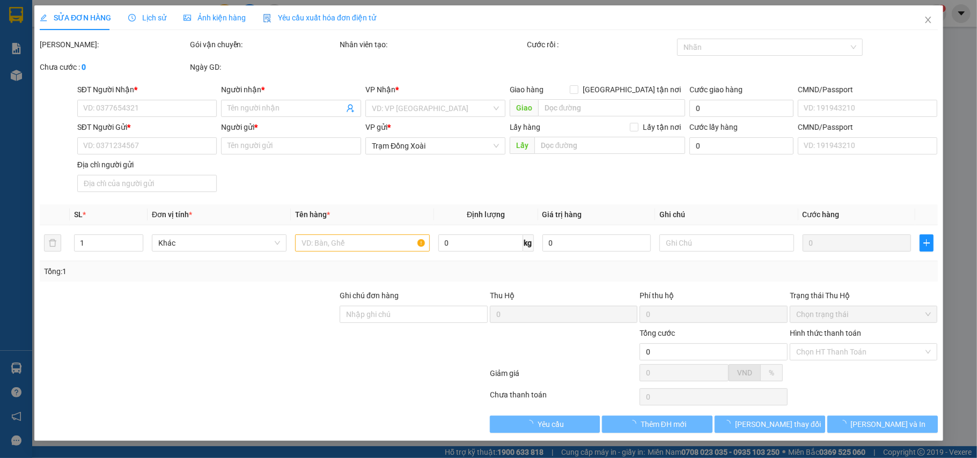
type input "0869606769"
type input "ĐOÀN MẠNH"
checkbox input "true"
type input "Co.opmart Đồng Xoài, [PERSON_NAME][GEOGRAPHIC_DATA], [PERSON_NAME], [GEOGRAPHIC…"
type input "0907318808"
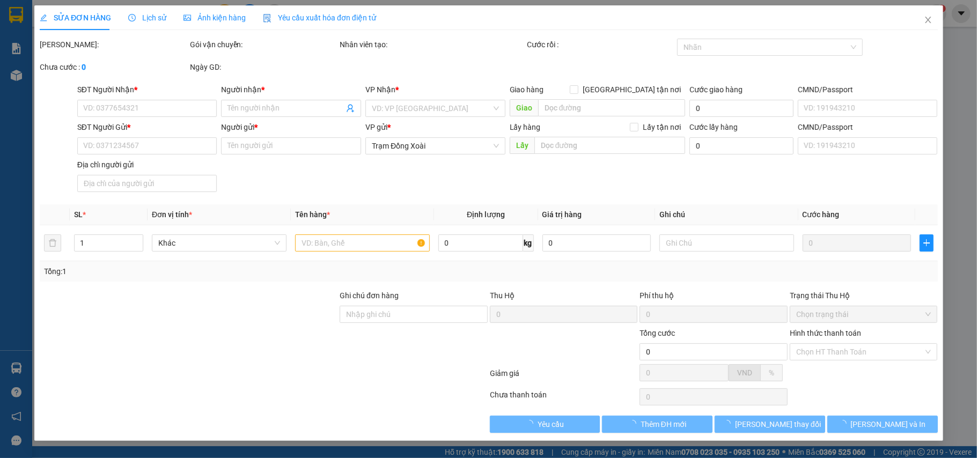
type input "TÀI PHÁT"
type input "90.000"
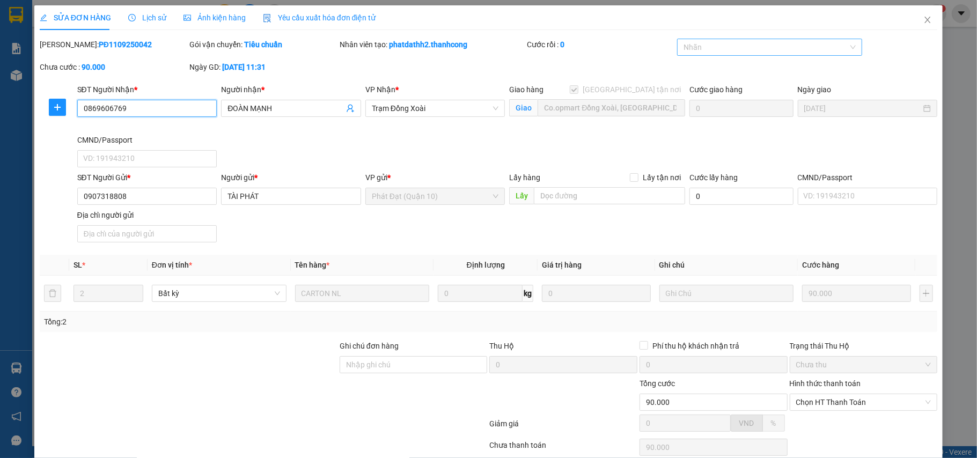
click at [783, 48] on div at bounding box center [764, 47] width 169 height 13
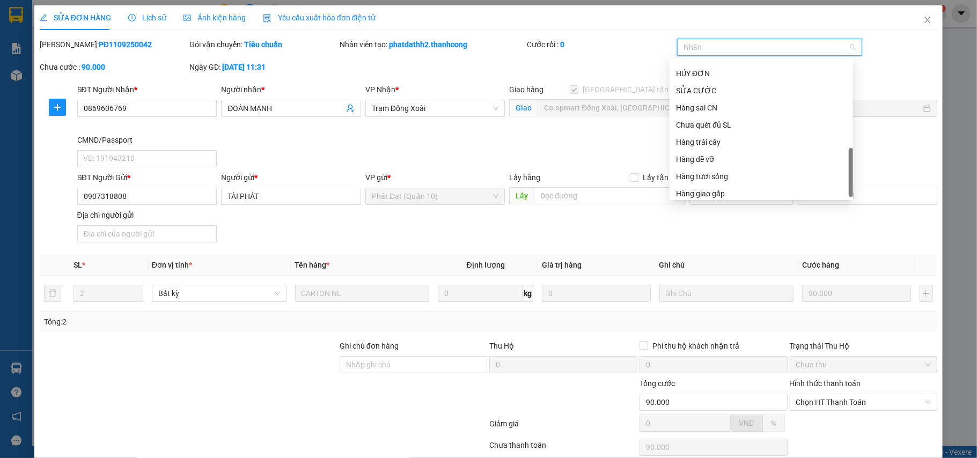
scroll to position [343, 0]
click at [875, 65] on div "Mã ĐH: PĐ1109250042 Gói vận chuyển: Tiêu chuẩn Nhân viên tạo: phatdathh2.thanhc…" at bounding box center [489, 61] width 900 height 45
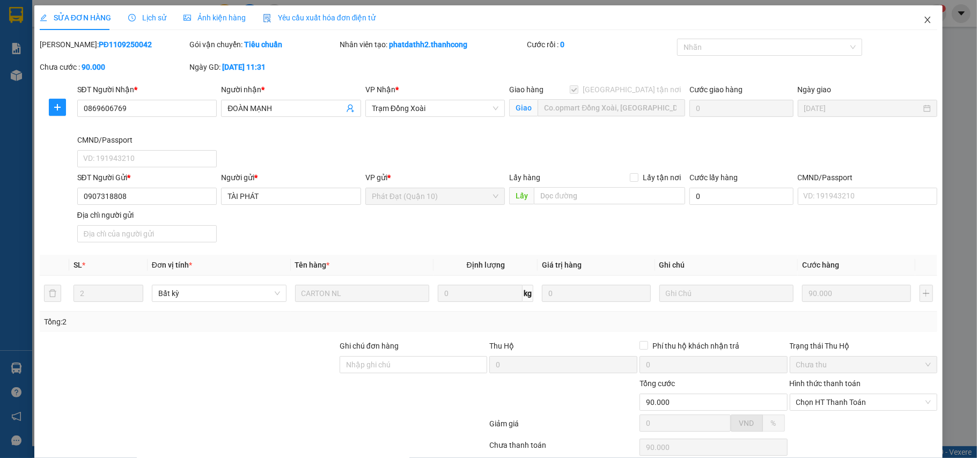
click at [923, 21] on icon "close" at bounding box center [927, 20] width 9 height 9
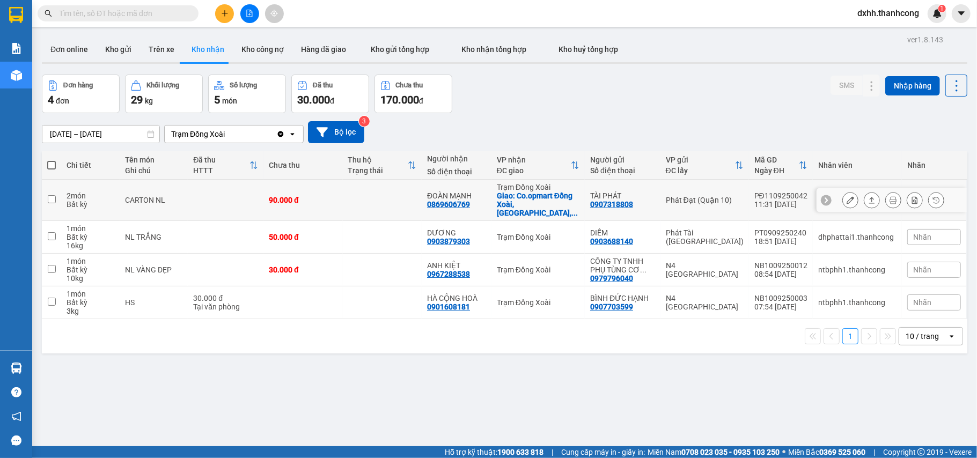
click at [49, 195] on input "checkbox" at bounding box center [52, 199] width 8 height 8
checkbox input "true"
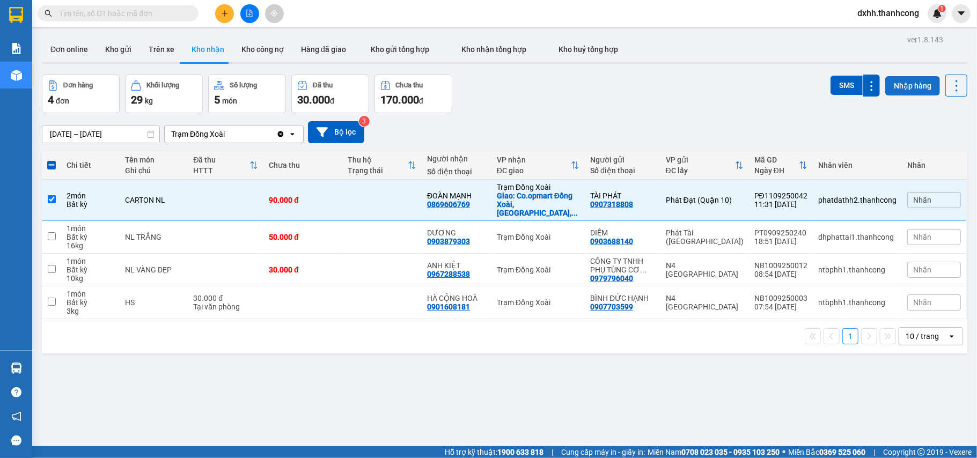
click at [910, 87] on button "Nhập hàng" at bounding box center [912, 85] width 55 height 19
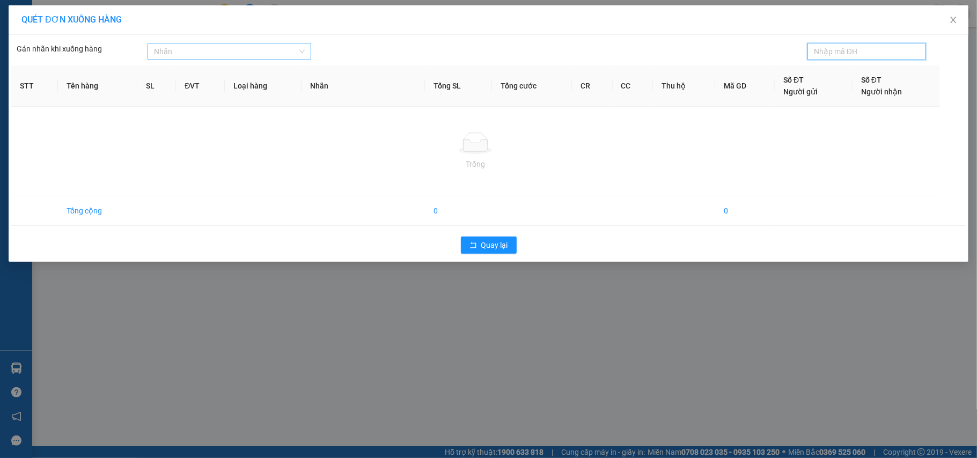
click at [272, 57] on div at bounding box center [224, 51] width 148 height 13
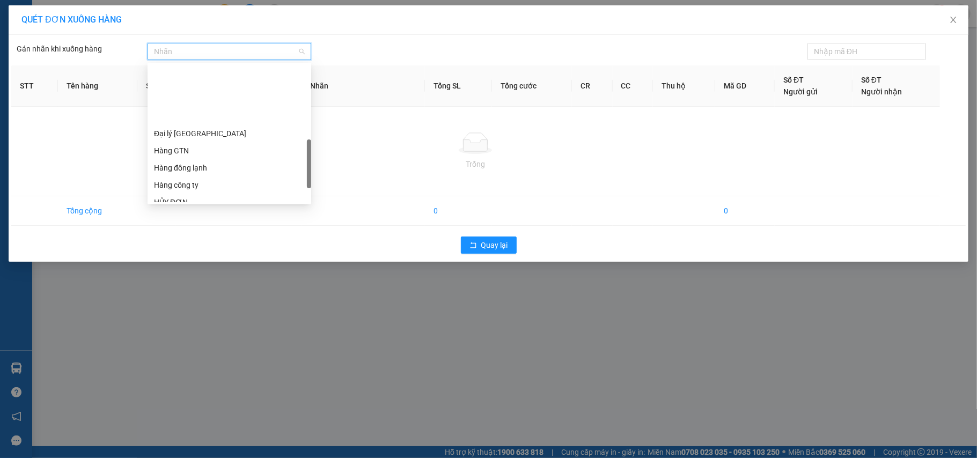
scroll to position [286, 0]
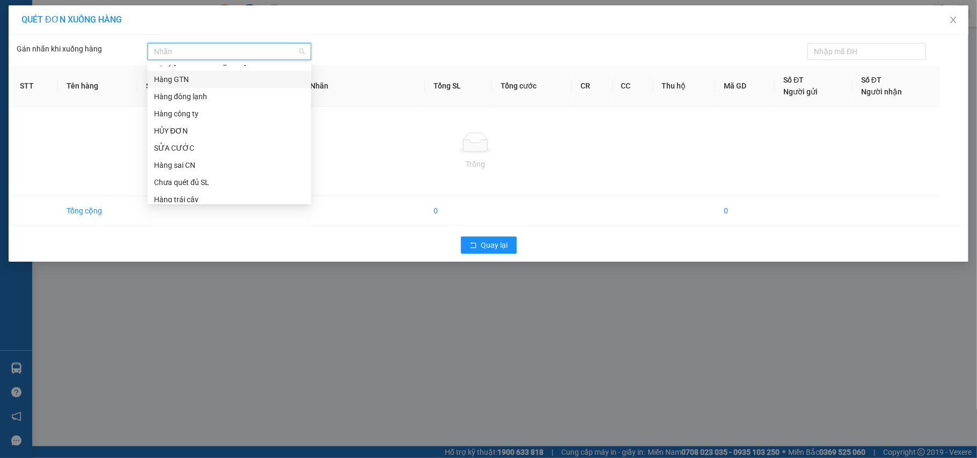
click at [184, 79] on div "Hàng GTN" at bounding box center [229, 80] width 151 height 12
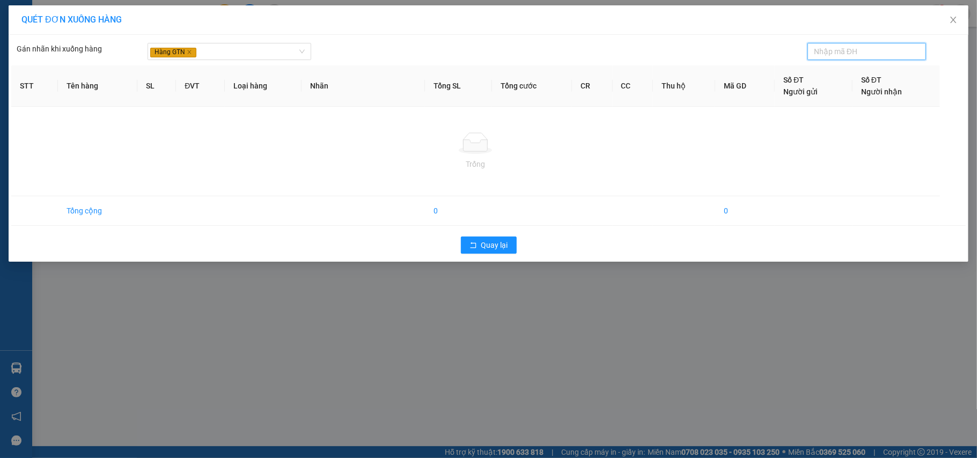
click at [840, 49] on input "text" at bounding box center [862, 52] width 97 height 12
click at [825, 50] on input "text" at bounding box center [862, 52] width 97 height 12
type input "v"
click at [951, 23] on icon "close" at bounding box center [953, 20] width 6 height 6
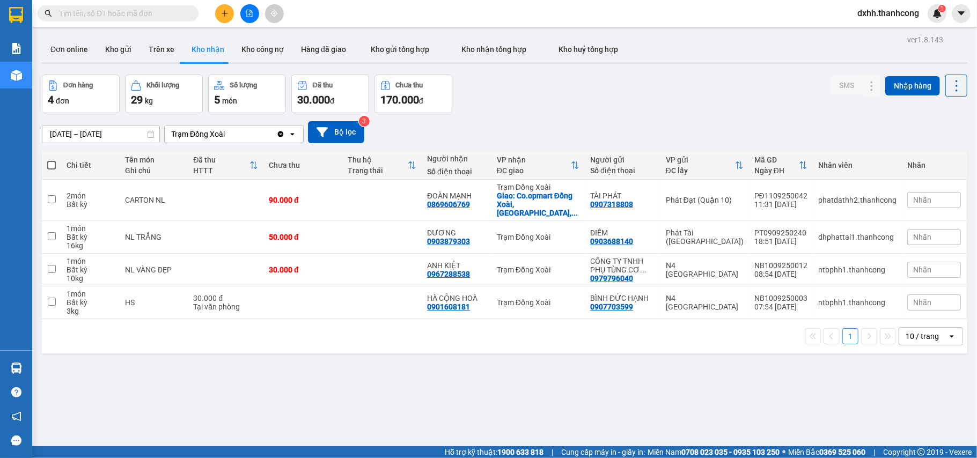
click at [721, 93] on div "Đơn hàng 4 đơn Khối lượng 29 kg Số lượng 5 món Đã thu 30.000 đ Chưa thu 170.000…" at bounding box center [505, 94] width 926 height 39
click at [55, 198] on input "checkbox" at bounding box center [52, 199] width 8 height 8
checkbox input "true"
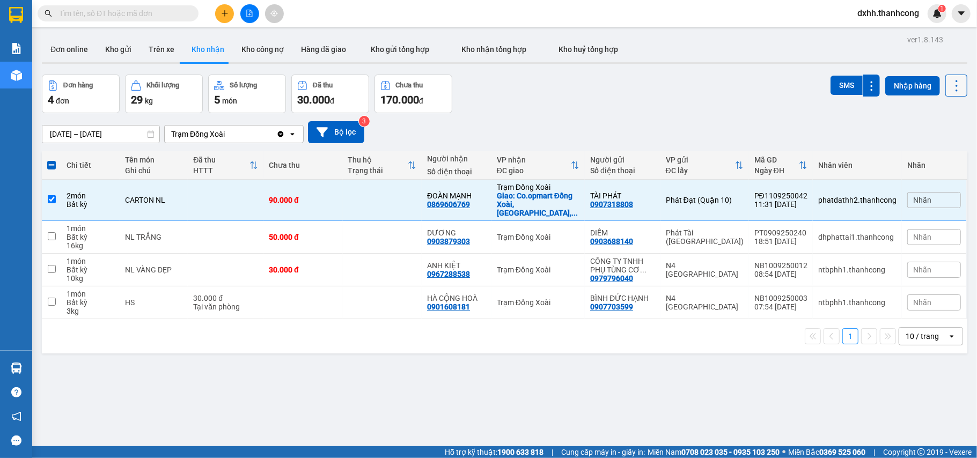
click at [949, 86] on icon at bounding box center [956, 85] width 15 height 15
click at [647, 126] on div "10/09/2025 – 12/09/2025 Press the down arrow key to interact with the calendar …" at bounding box center [505, 132] width 926 height 22
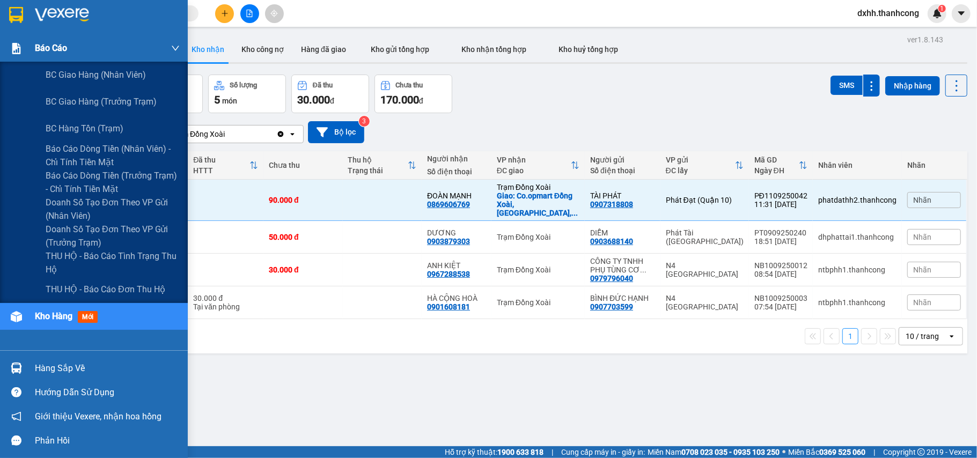
click at [170, 46] on div "Báo cáo" at bounding box center [107, 48] width 145 height 27
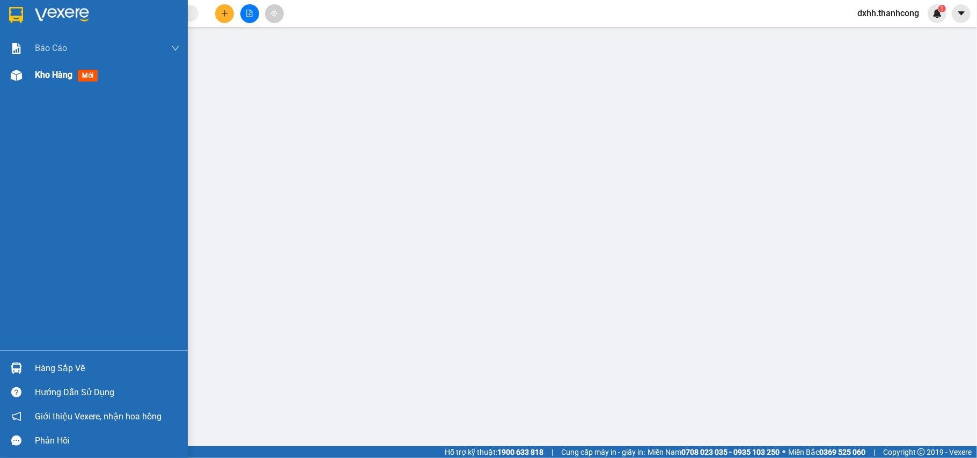
click at [49, 72] on span "Kho hàng" at bounding box center [54, 75] width 38 height 10
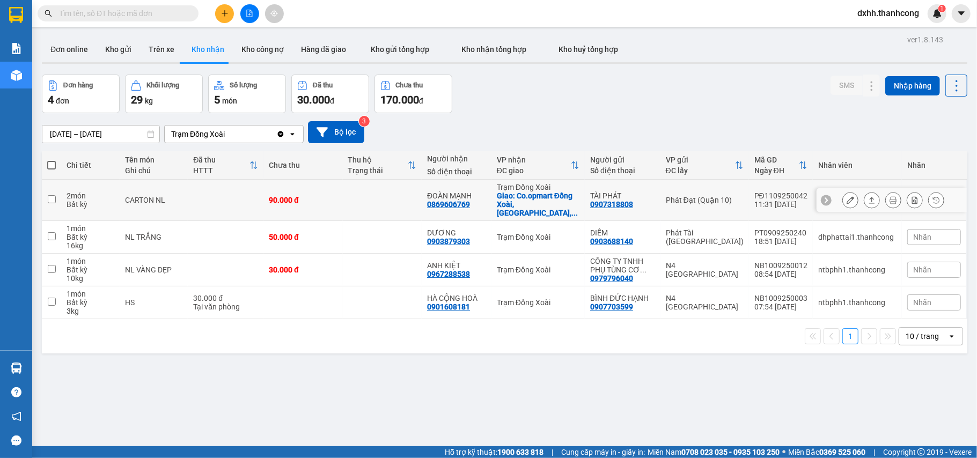
click at [54, 196] on input "checkbox" at bounding box center [52, 199] width 8 height 8
checkbox input "true"
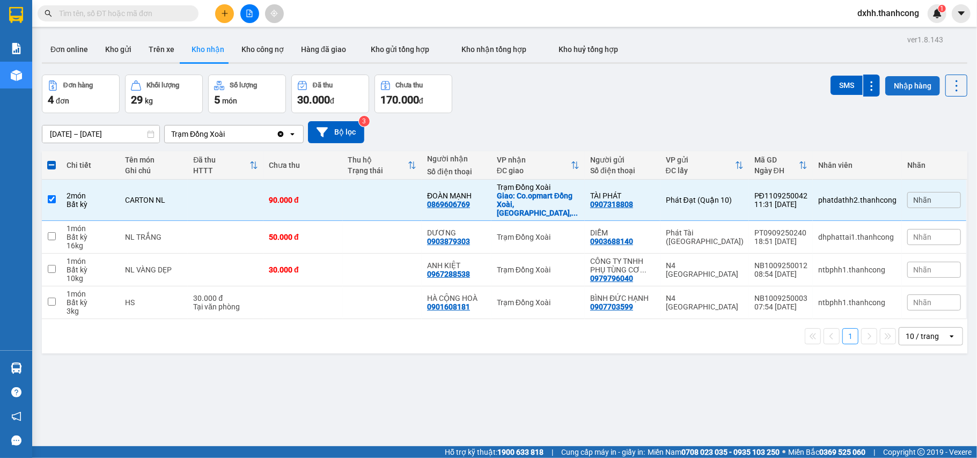
click at [908, 82] on button "Nhập hàng" at bounding box center [912, 85] width 55 height 19
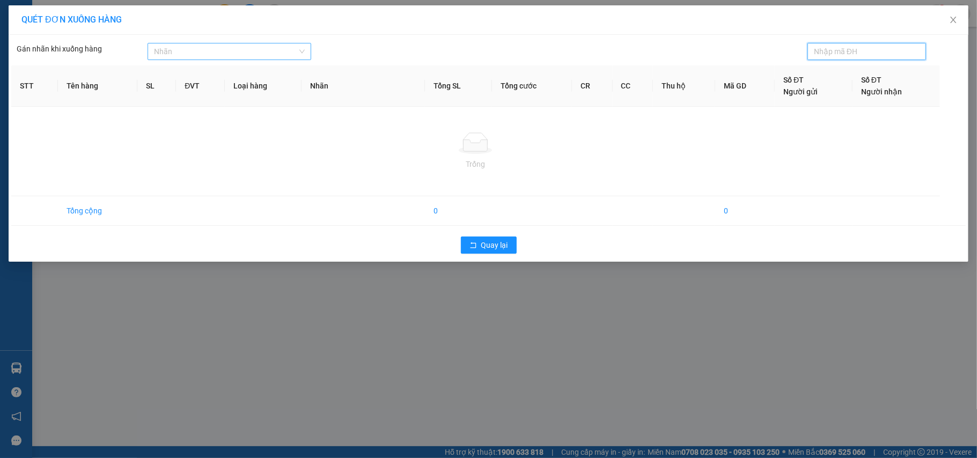
click at [190, 52] on div at bounding box center [224, 51] width 148 height 13
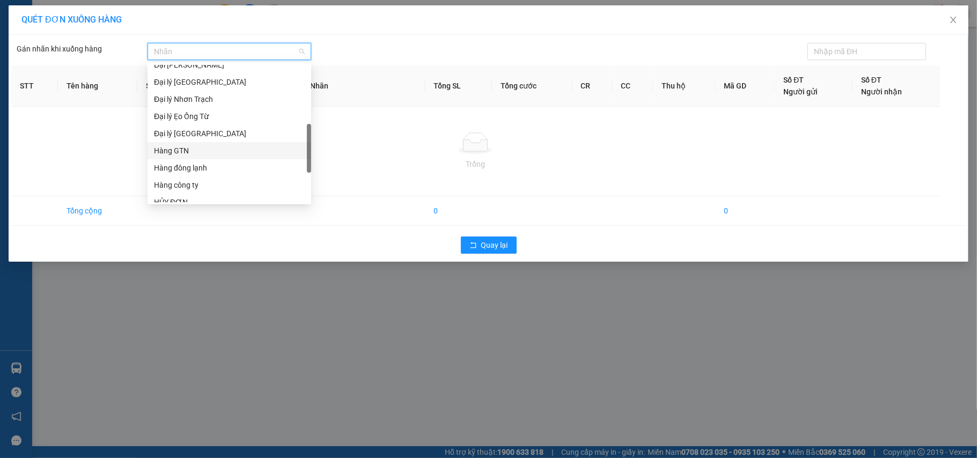
click at [196, 147] on div "Hàng GTN" at bounding box center [229, 151] width 151 height 12
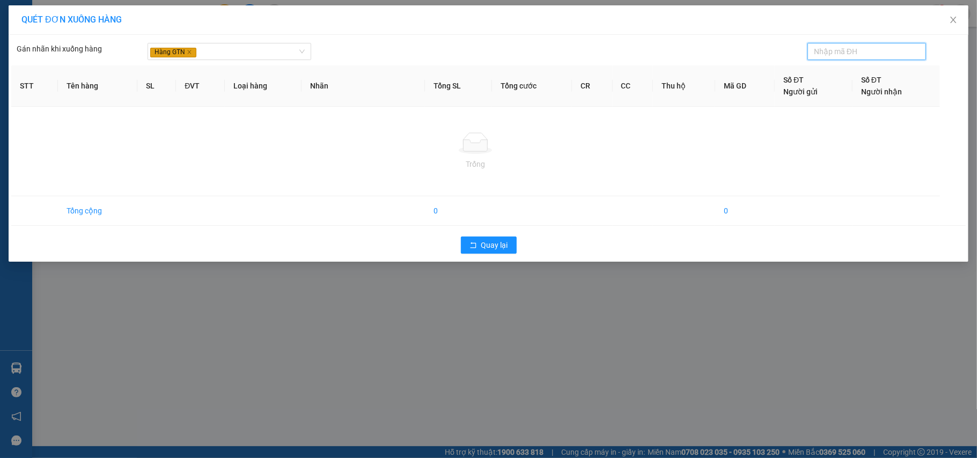
click at [852, 56] on input "text" at bounding box center [862, 52] width 97 height 12
click at [956, 18] on icon "close" at bounding box center [953, 20] width 9 height 9
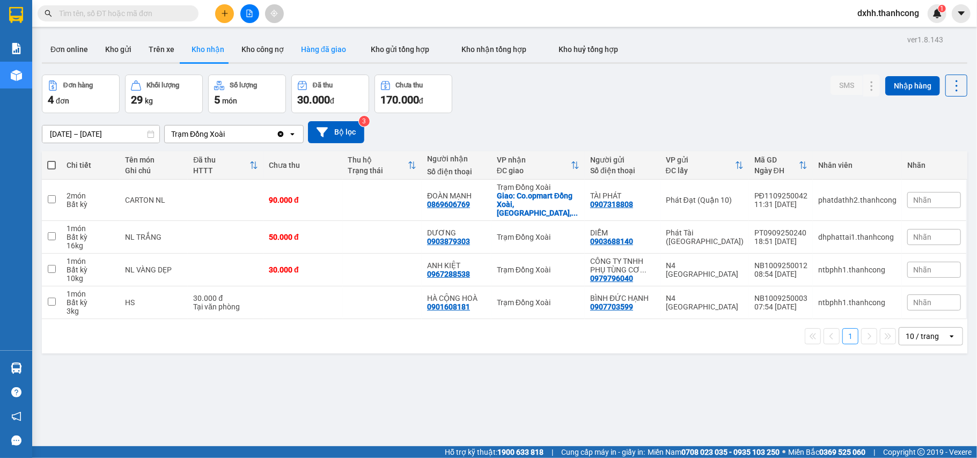
click at [313, 46] on button "Hàng đã giao" at bounding box center [323, 49] width 62 height 26
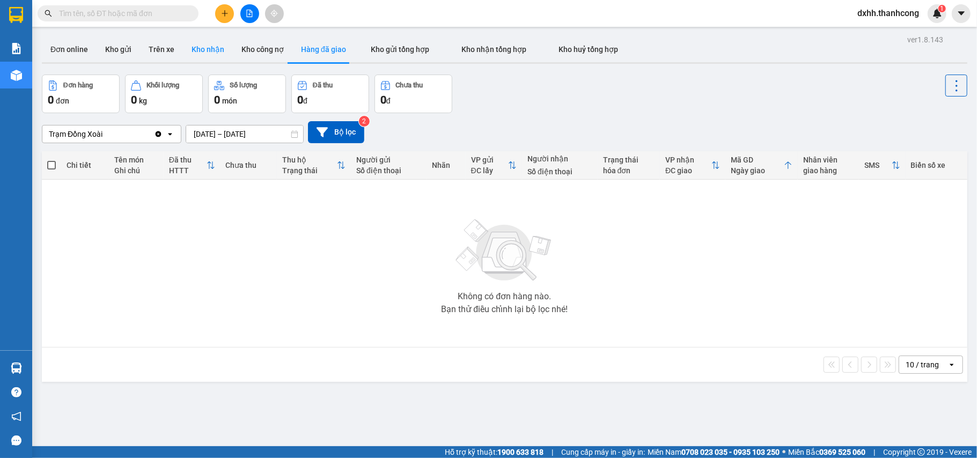
click at [215, 50] on button "Kho nhận" at bounding box center [208, 49] width 50 height 26
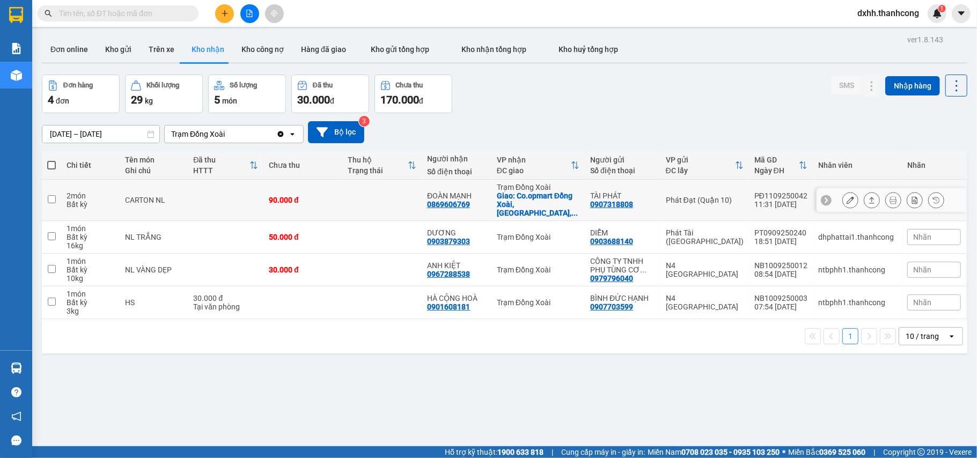
drag, startPoint x: 210, startPoint y: 194, endPoint x: 516, endPoint y: 106, distance: 317.9
click at [516, 106] on div "Đơn hàng 4 đơn Khối lượng 29 kg Số lượng 5 món Đã thu 30.000 đ Chưa thu 170.000…" at bounding box center [505, 94] width 926 height 39
click at [52, 196] on input "checkbox" at bounding box center [52, 199] width 8 height 8
checkbox input "true"
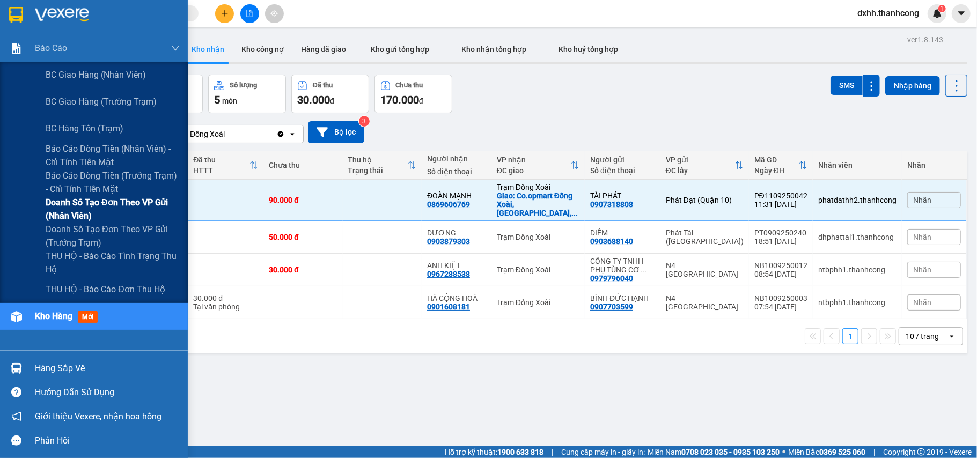
scroll to position [49, 0]
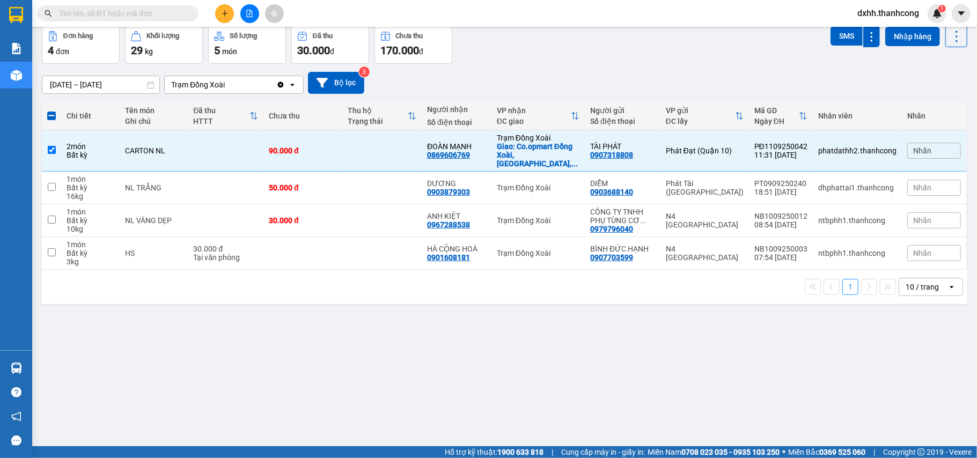
drag, startPoint x: 554, startPoint y: 370, endPoint x: 443, endPoint y: 340, distance: 115.1
click at [554, 370] on div "ver 1.8.143 Đơn online Kho gửi Trên xe Kho nhận Kho công nợ Hàng đã giao Kho gử…" at bounding box center [505, 212] width 934 height 458
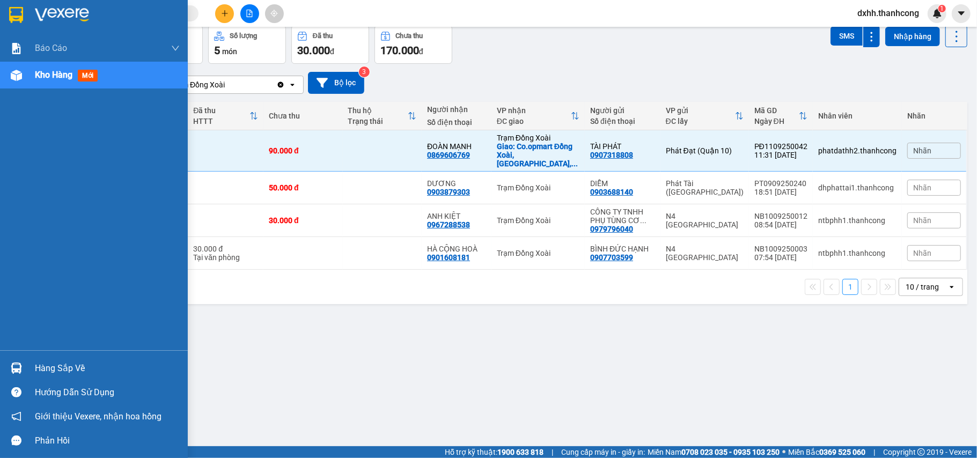
scroll to position [0, 0]
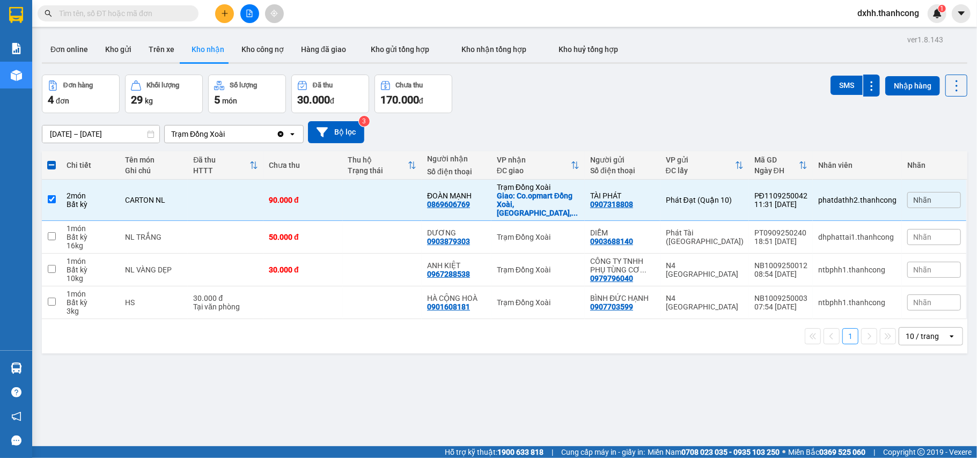
click at [477, 340] on div "1 10 / trang open" at bounding box center [505, 336] width 926 height 34
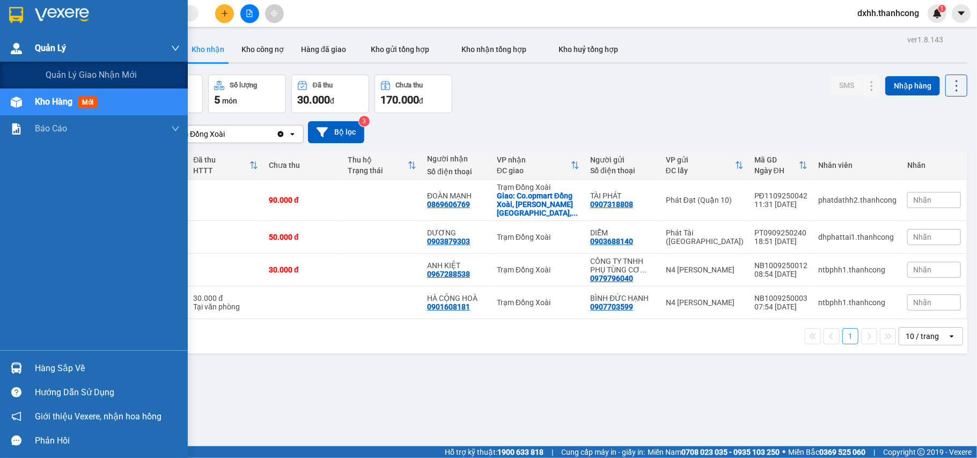
click at [69, 43] on div "Quản Lý" at bounding box center [107, 48] width 145 height 27
click at [108, 78] on span "Quản lý giao nhận mới" at bounding box center [91, 74] width 91 height 13
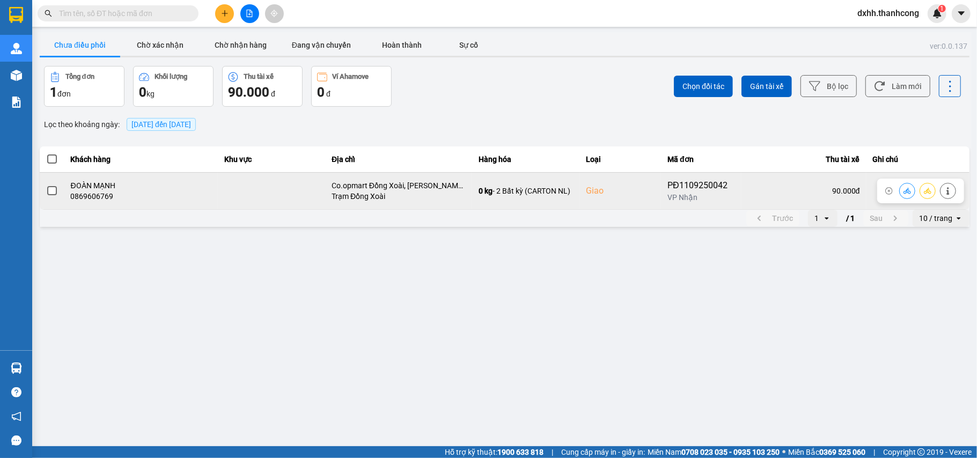
click at [52, 191] on span at bounding box center [52, 191] width 10 height 10
click at [46, 185] on input "checkbox" at bounding box center [46, 185] width 0 height 0
click at [930, 194] on icon at bounding box center [928, 191] width 8 height 6
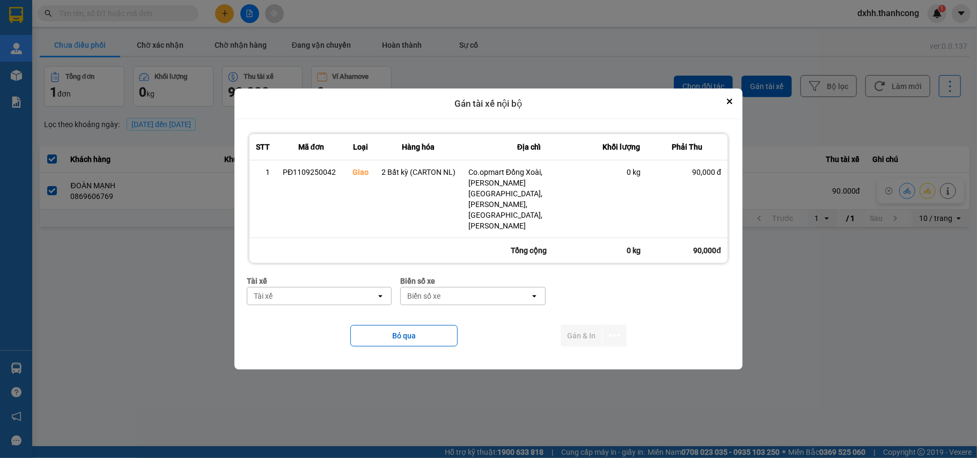
click at [341, 288] on div "Tài xế" at bounding box center [311, 296] width 129 height 17
click at [526, 314] on div "Bỏ qua Gán & In" at bounding box center [488, 335] width 483 height 43
click at [526, 288] on div "Biển số xe" at bounding box center [465, 296] width 129 height 17
type input "44"
click at [763, 296] on div at bounding box center [488, 229] width 977 height 458
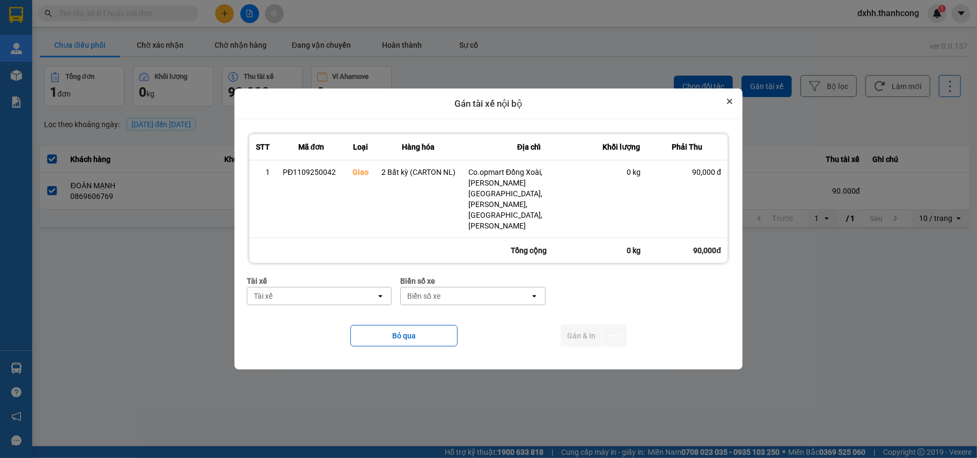
click at [727, 104] on icon "Close" at bounding box center [729, 101] width 5 height 5
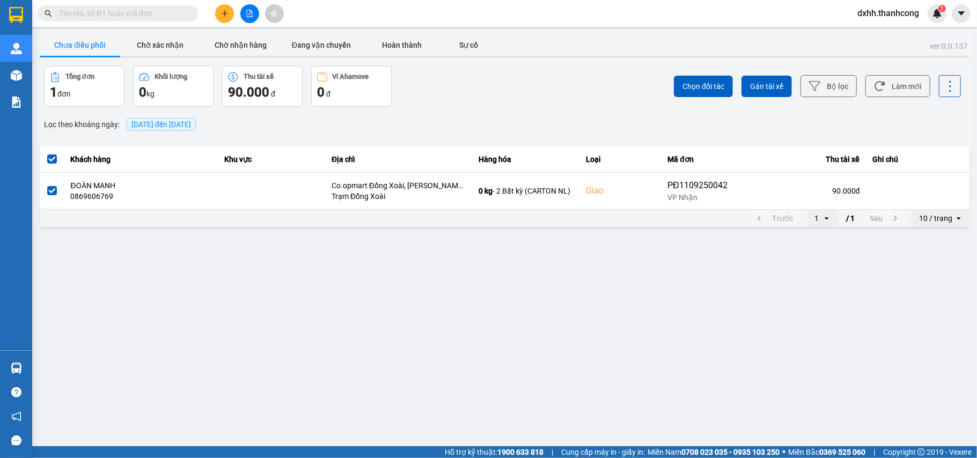
click at [730, 313] on main "ver: 0.0.137 Chưa điều [PERSON_NAME] xác [PERSON_NAME] [PERSON_NAME] hàng Đang …" at bounding box center [488, 223] width 977 height 446
